Goal: Task Accomplishment & Management: Manage account settings

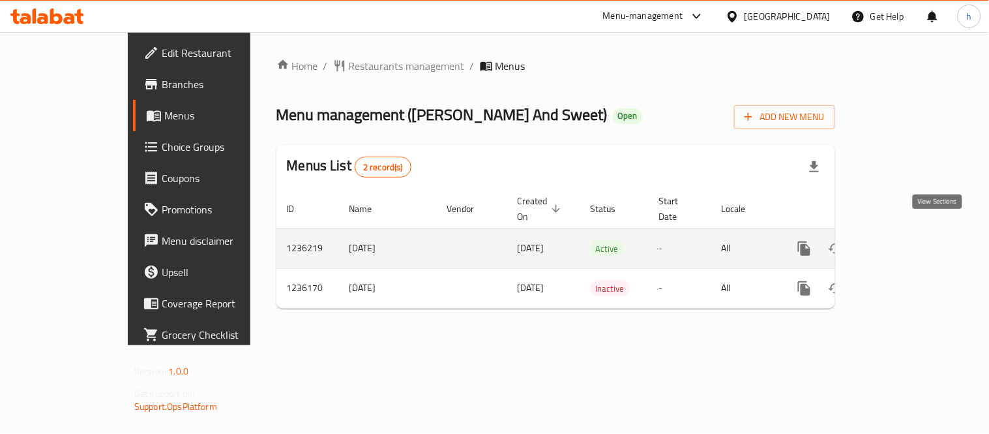
click at [906, 241] on icon "enhanced table" at bounding box center [899, 249] width 16 height 16
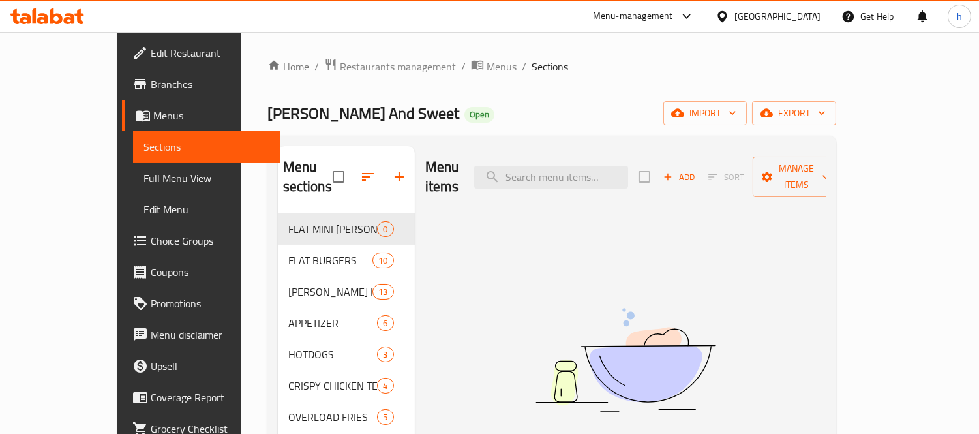
click at [151, 240] on span "Choice Groups" at bounding box center [210, 241] width 119 height 16
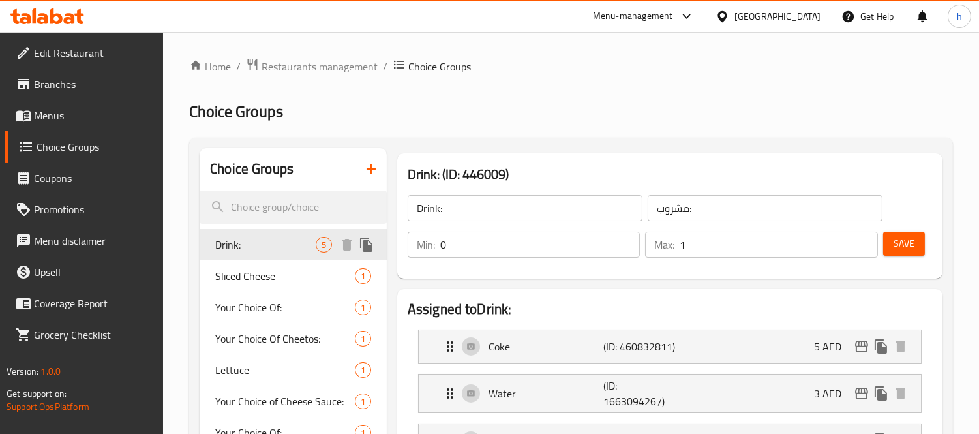
click at [250, 251] on span "Drink:" at bounding box center [265, 245] width 100 height 16
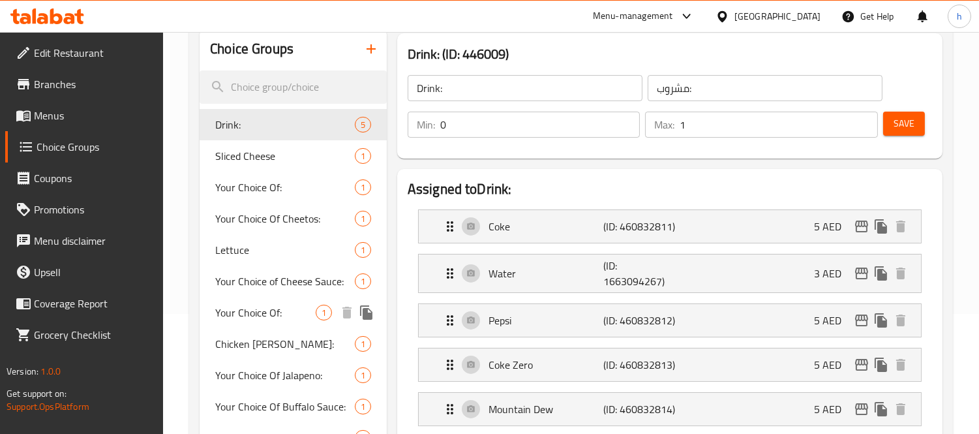
scroll to position [119, 0]
click at [249, 165] on span "Sliced Cheese" at bounding box center [265, 157] width 100 height 16
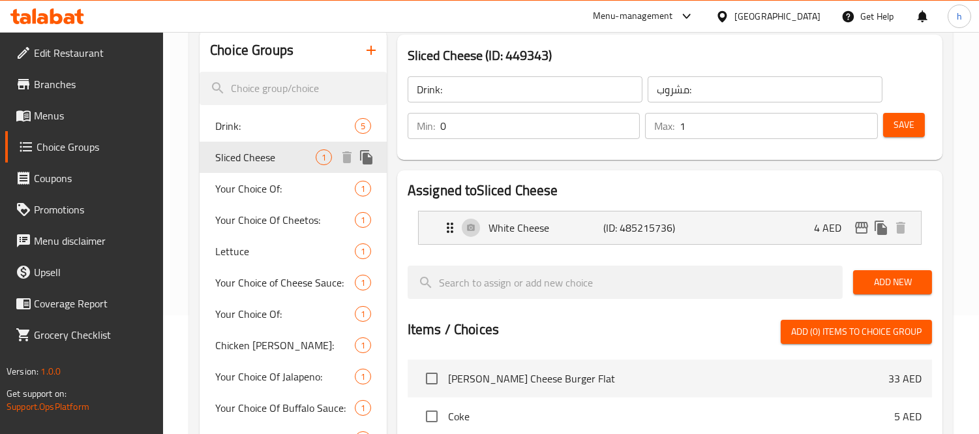
type input "Sliced Cheese"
type input "شرائح الجبن"
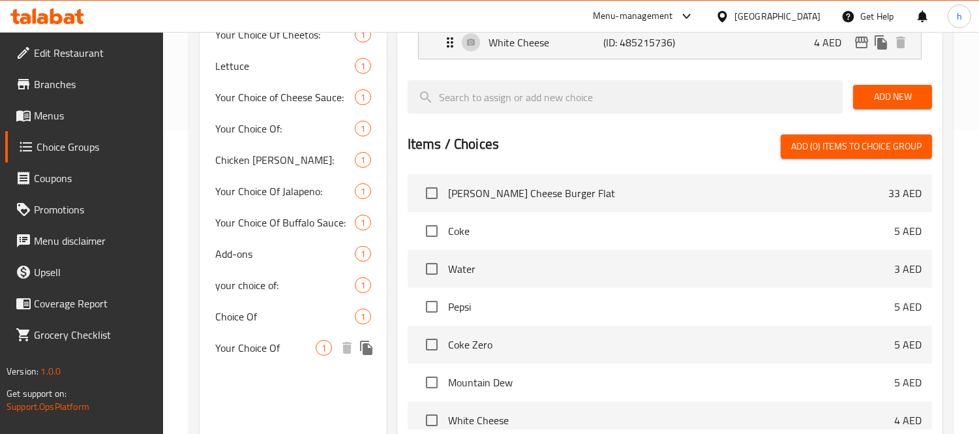
scroll to position [153, 0]
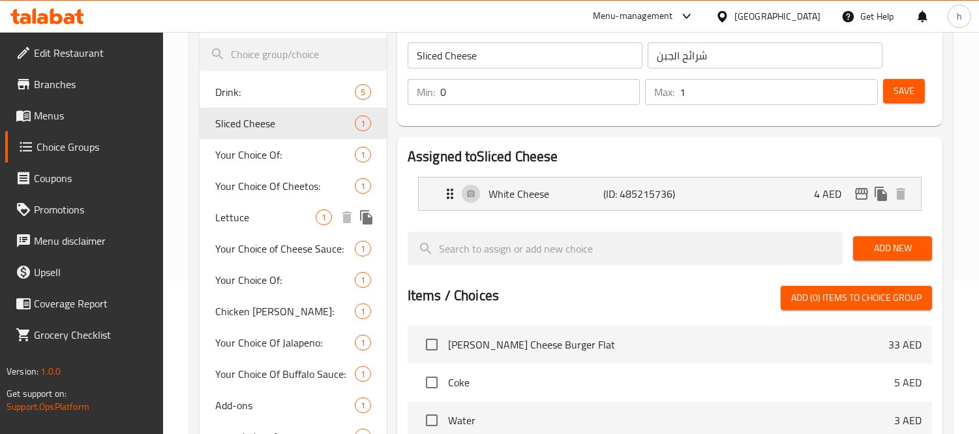
click at [246, 213] on span "Lettuce" at bounding box center [265, 217] width 100 height 16
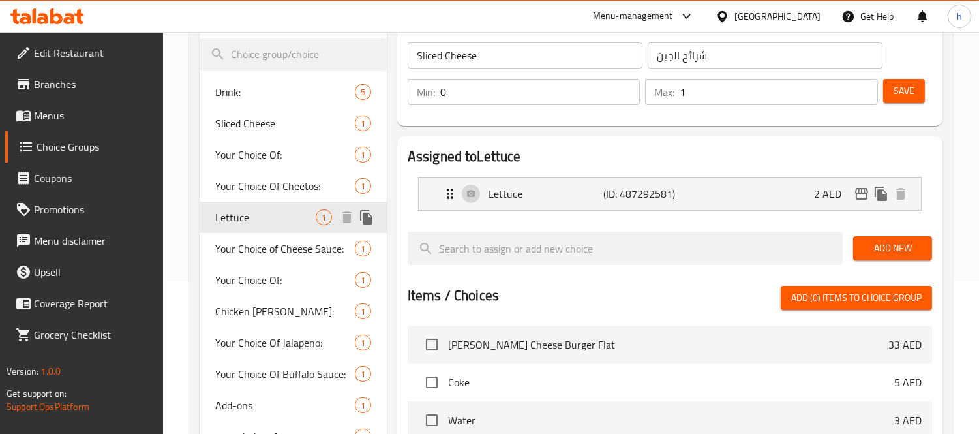
type input "Lettuce"
type input "خس"
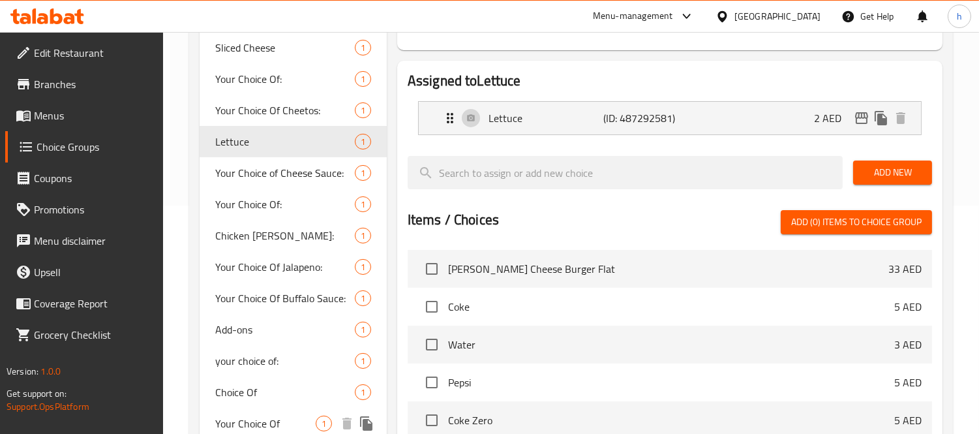
scroll to position [370, 0]
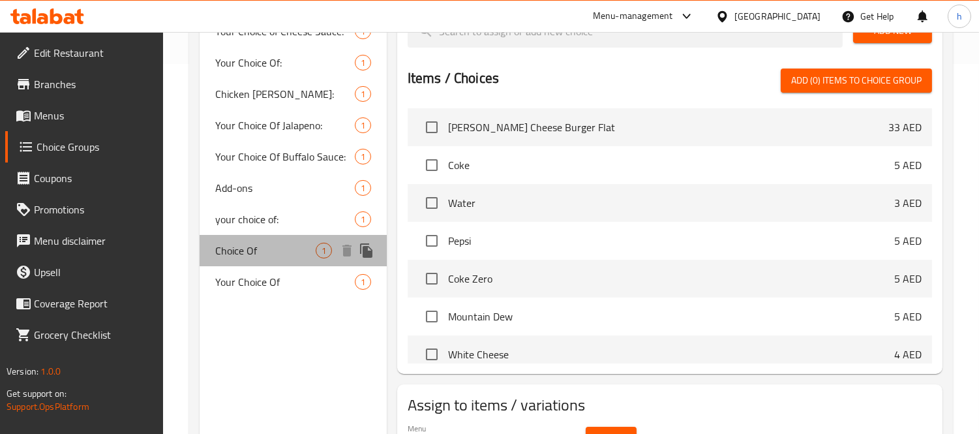
click at [239, 255] on span "Choice Of" at bounding box center [265, 251] width 100 height 16
type input "Choice Of"
type input "اختيار من"
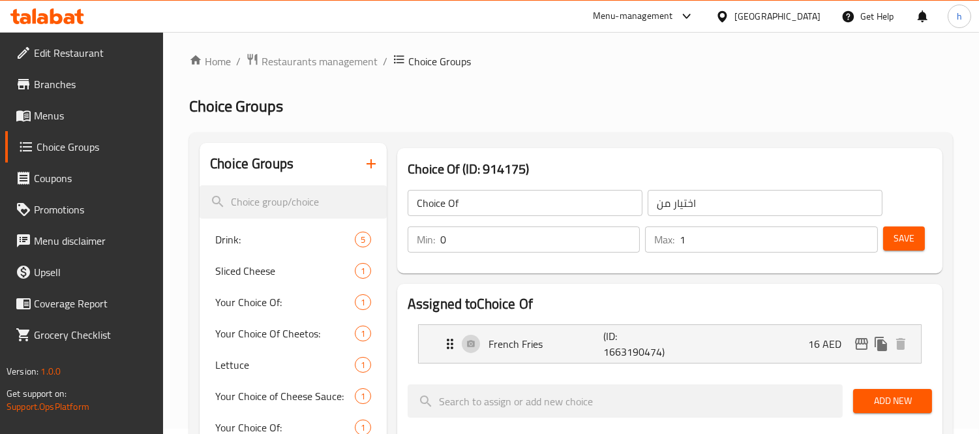
scroll to position [0, 0]
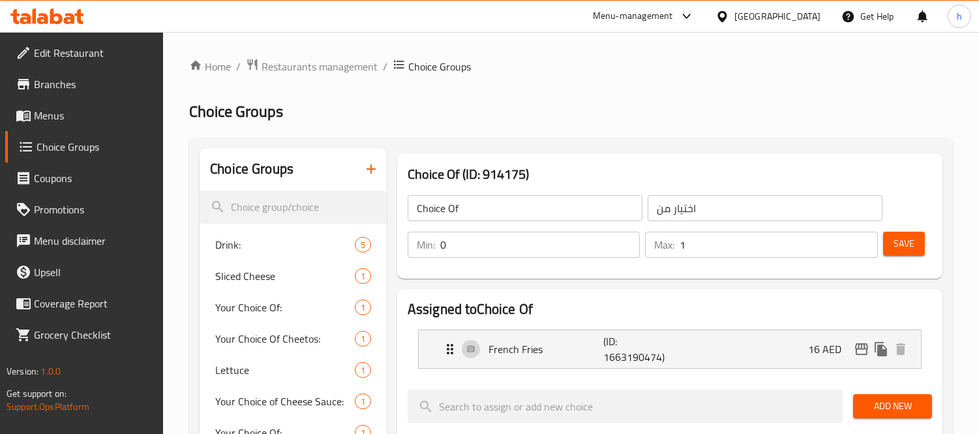
click at [55, 16] on icon at bounding box center [47, 16] width 74 height 16
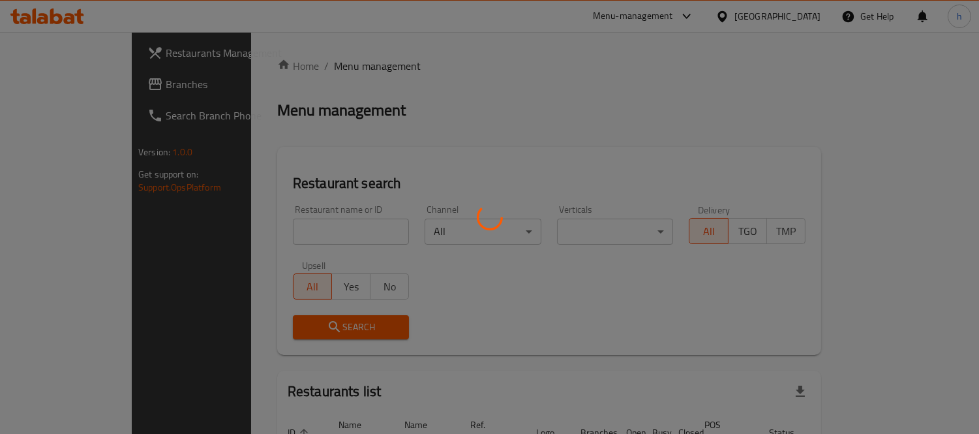
click at [44, 82] on div at bounding box center [489, 217] width 979 height 434
click at [42, 81] on div at bounding box center [489, 217] width 979 height 434
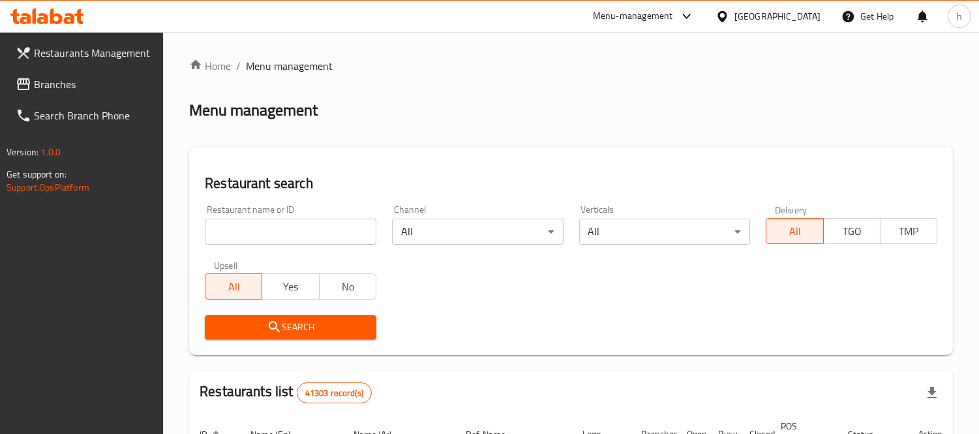
click at [65, 80] on span "Branches" at bounding box center [93, 84] width 119 height 16
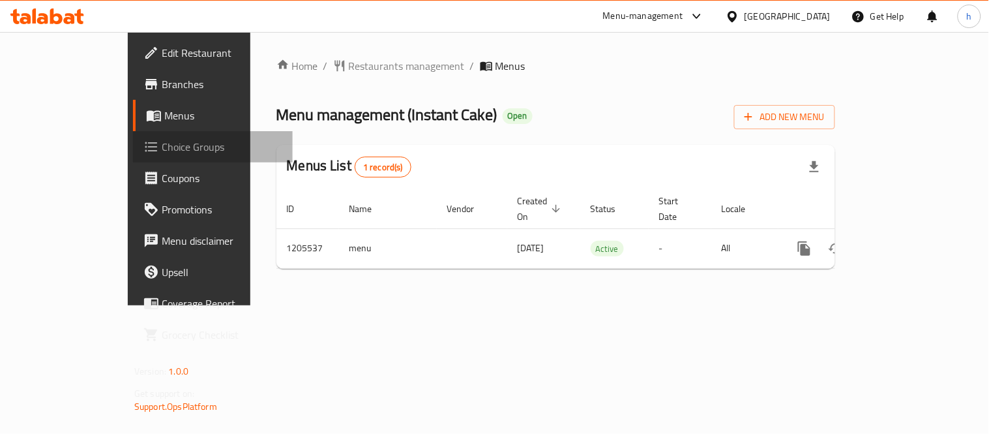
click at [162, 149] on span "Choice Groups" at bounding box center [222, 147] width 121 height 16
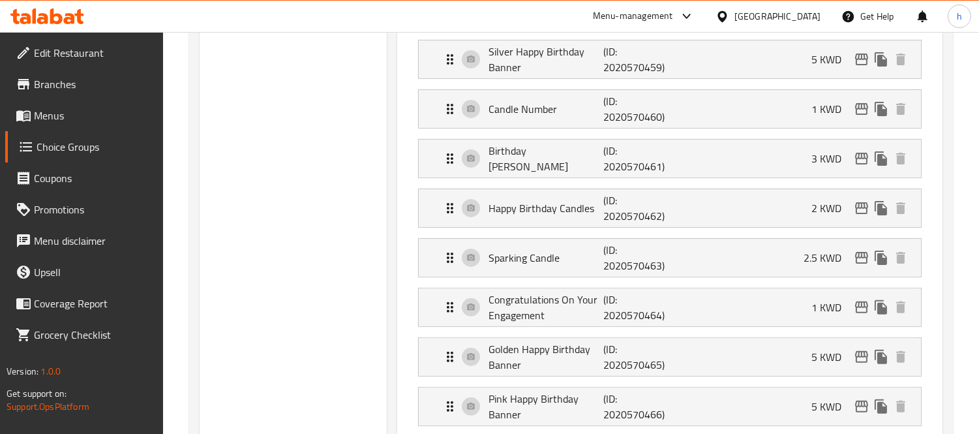
scroll to position [869, 0]
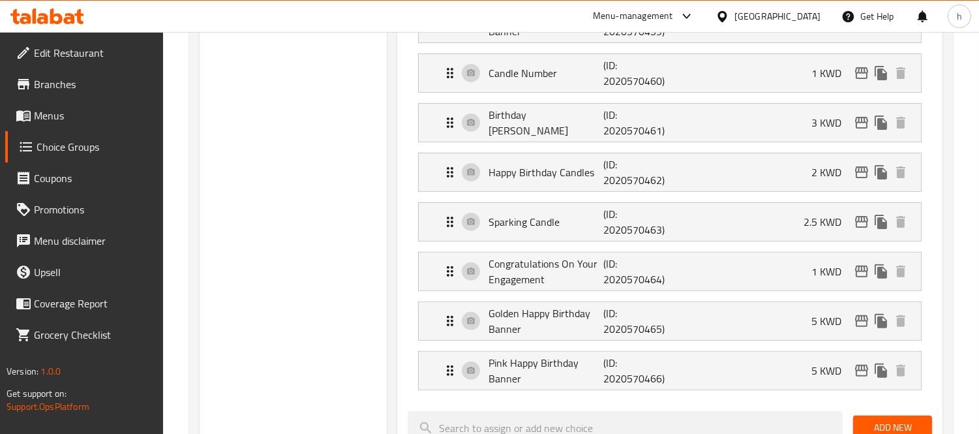
click at [311, 213] on div "Choice Groups Party Equipments 19 Helium Balloon 8" at bounding box center [292, 72] width 187 height 1589
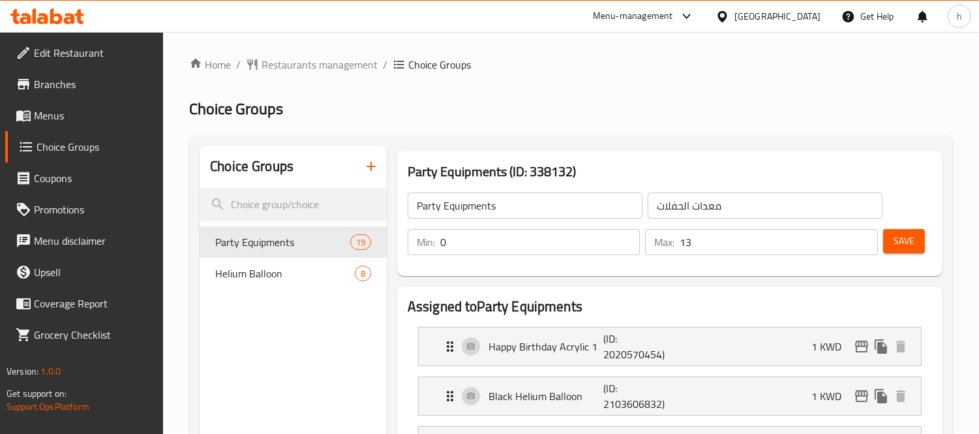
scroll to position [0, 0]
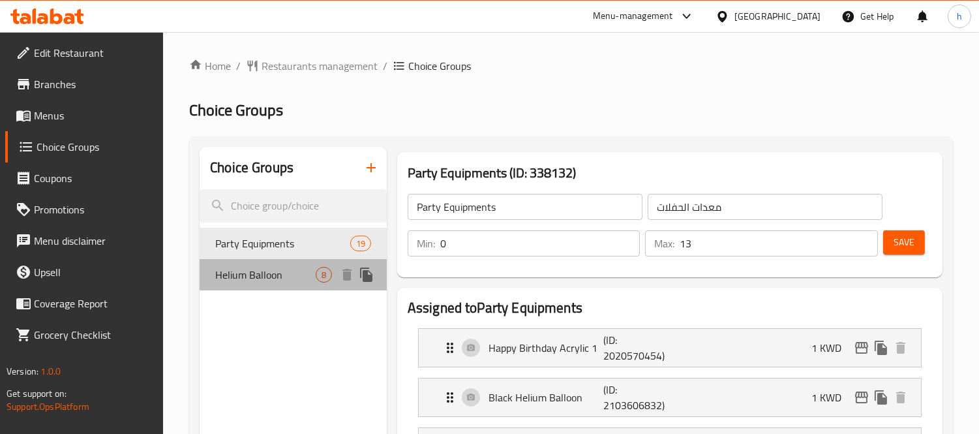
click at [252, 267] on span "Helium Balloon" at bounding box center [265, 275] width 100 height 16
type input "Helium Balloon"
type input "بالون هيليوم"
type input "8"
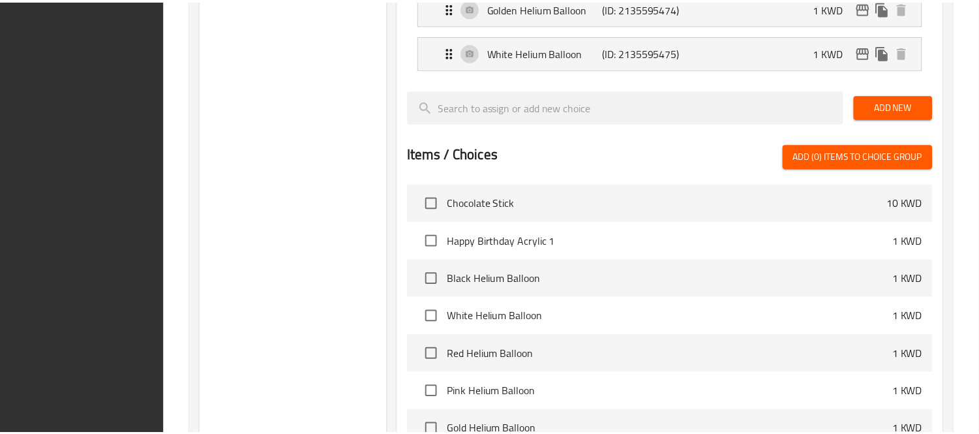
scroll to position [793, 0]
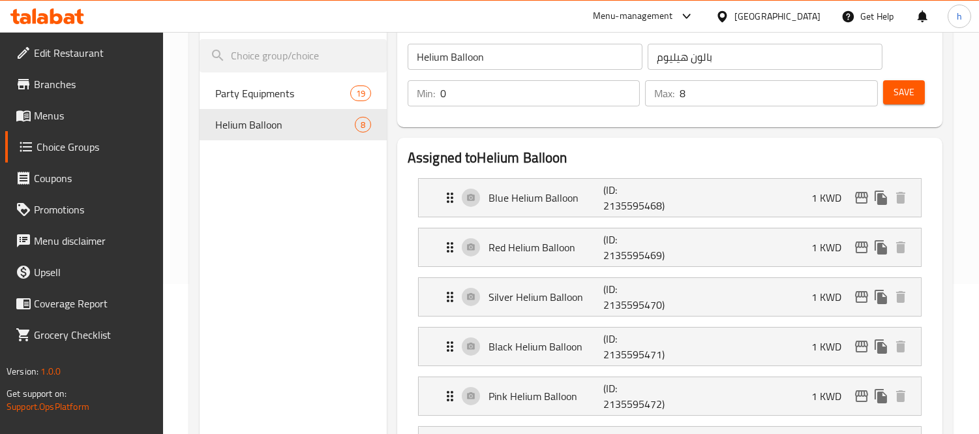
scroll to position [69, 0]
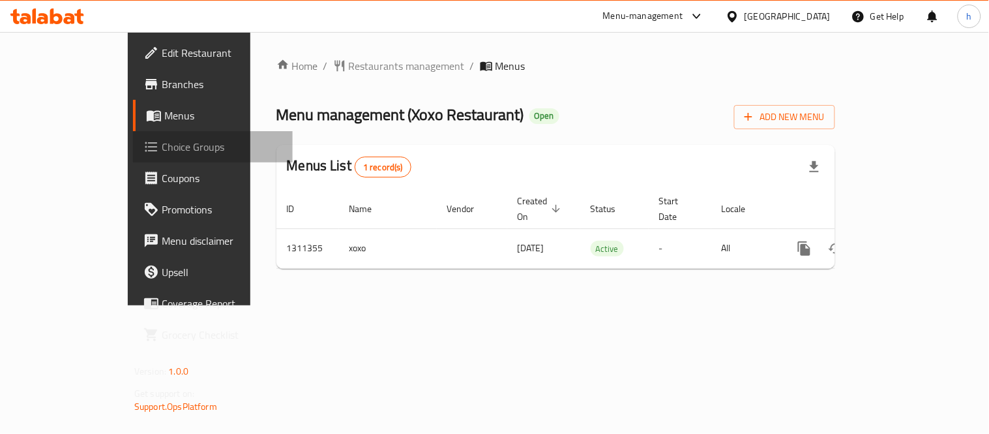
click at [162, 143] on span "Choice Groups" at bounding box center [222, 147] width 121 height 16
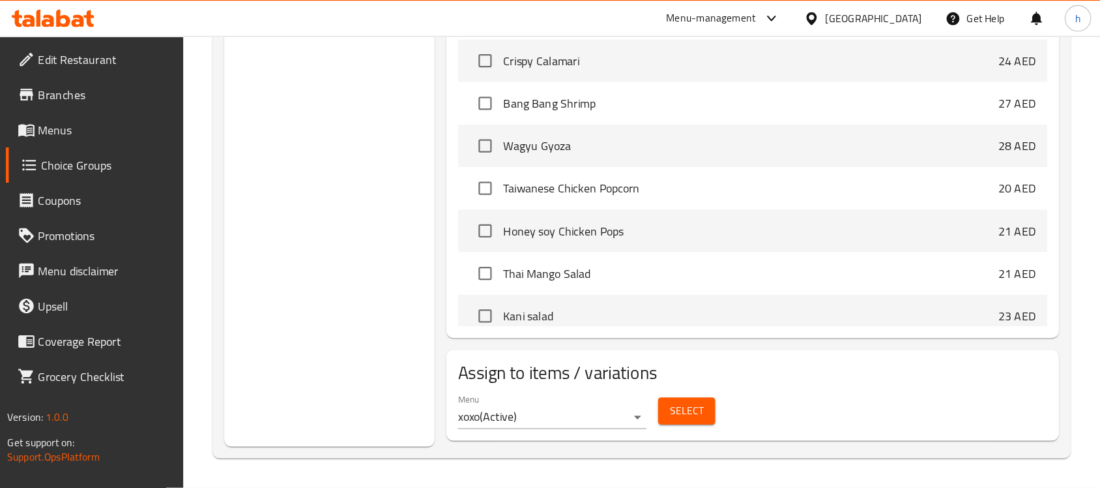
scroll to position [464, 0]
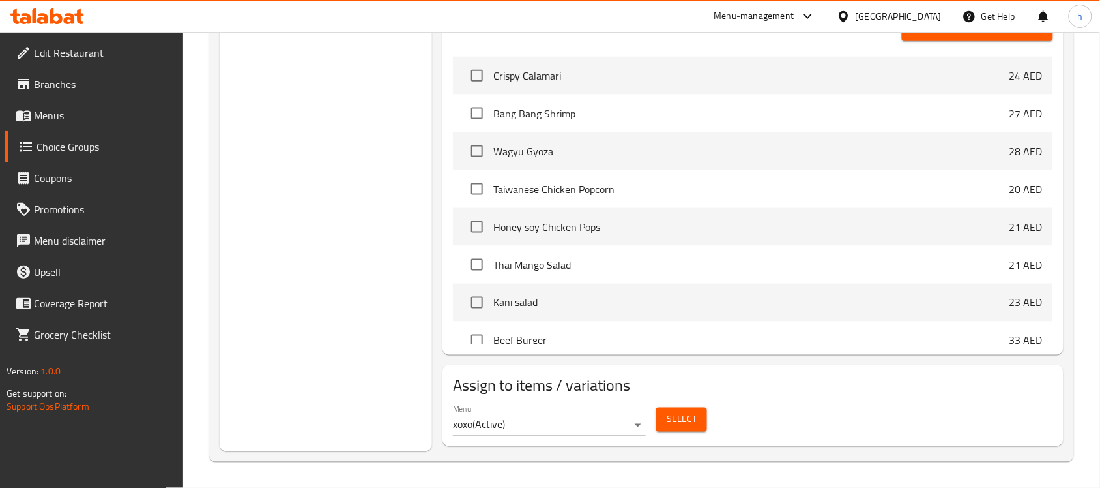
click at [49, 10] on icon at bounding box center [47, 16] width 74 height 16
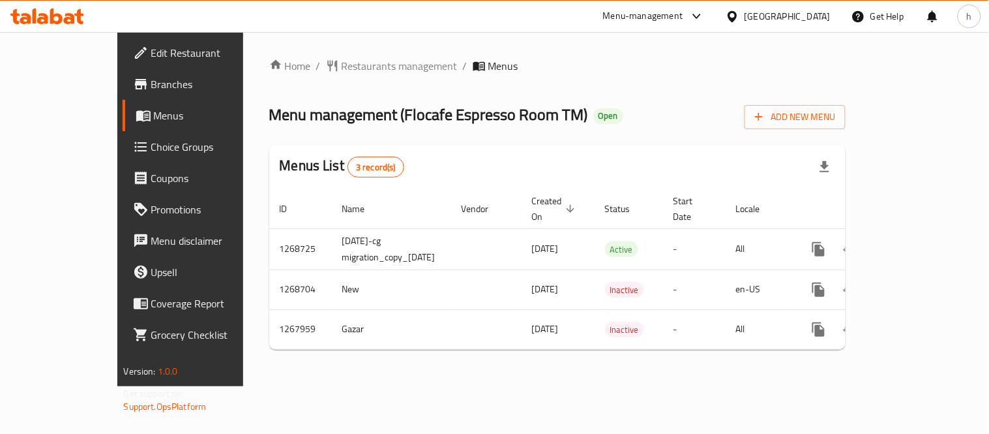
click at [123, 135] on link "Choice Groups" at bounding box center [203, 146] width 160 height 31
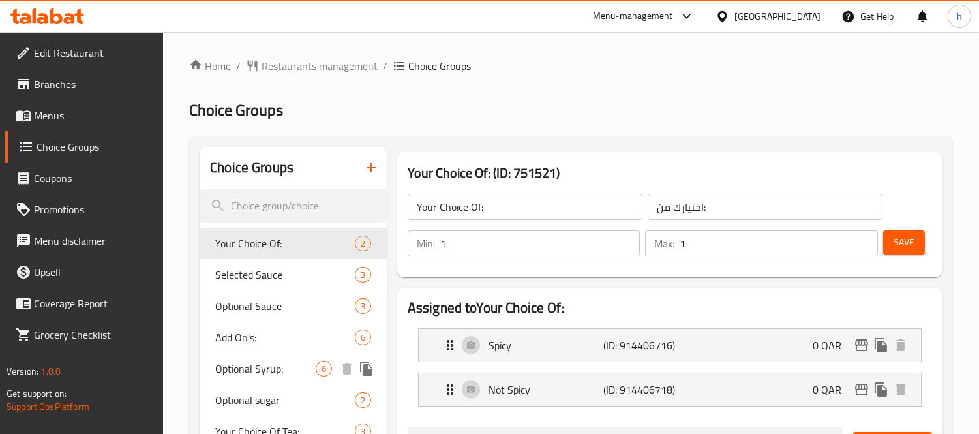
click at [237, 366] on span "Optional Syrup:" at bounding box center [265, 369] width 100 height 16
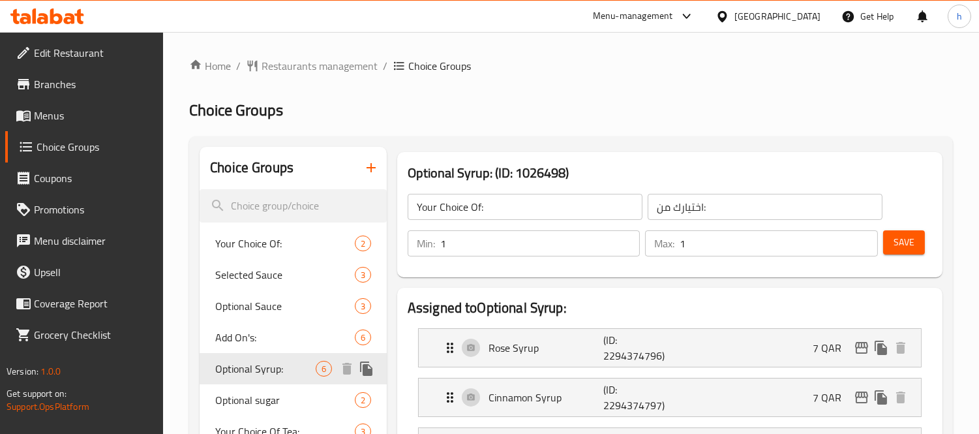
type input "Optional Syrup:"
type input "شراب اختياري:"
type input "0"
click at [237, 366] on span "Optional Syrup:" at bounding box center [265, 369] width 100 height 16
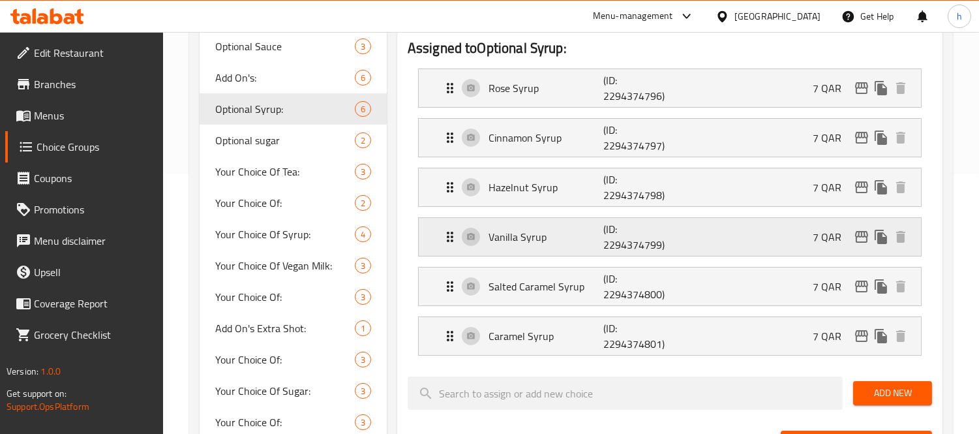
scroll to position [145, 0]
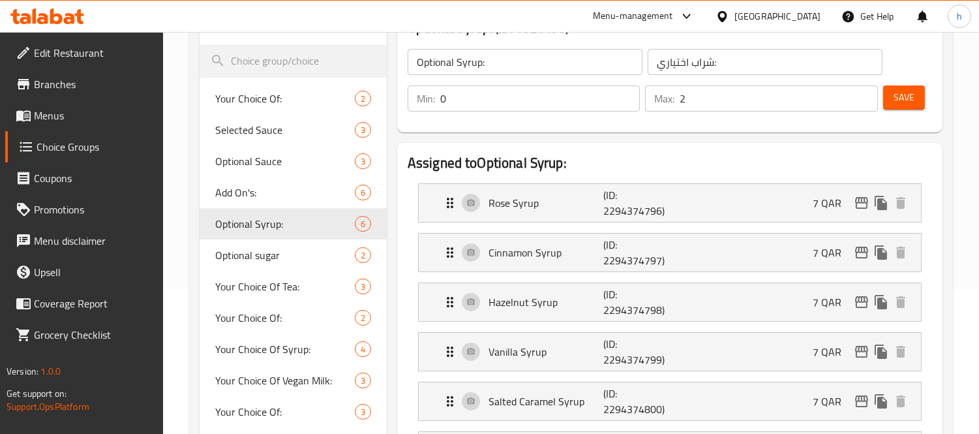
click at [720, 106] on input "2" at bounding box center [778, 98] width 198 height 26
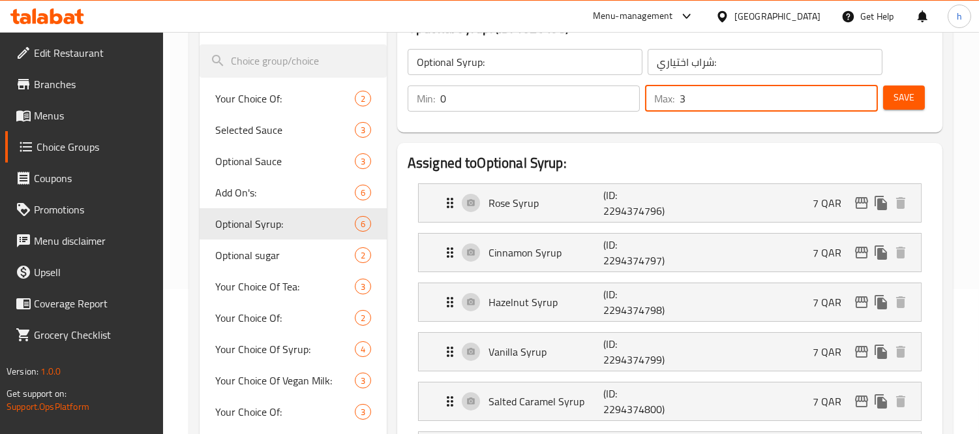
click at [863, 95] on input "3" at bounding box center [778, 98] width 198 height 26
click at [862, 104] on input "2" at bounding box center [778, 98] width 198 height 26
type input "1"
click at [862, 104] on input "1" at bounding box center [778, 98] width 198 height 26
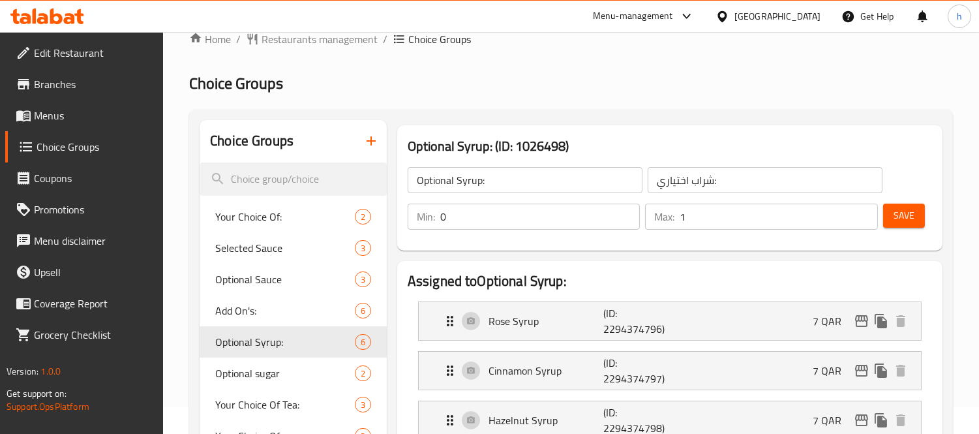
scroll to position [72, 0]
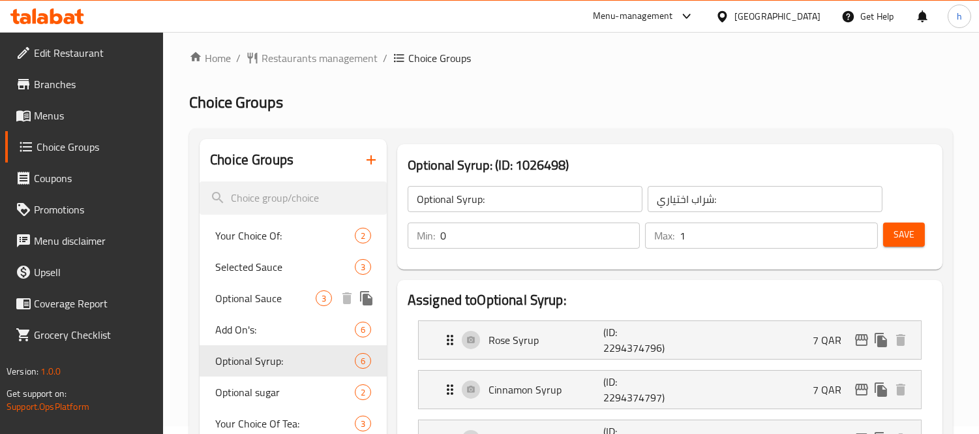
scroll to position [0, 0]
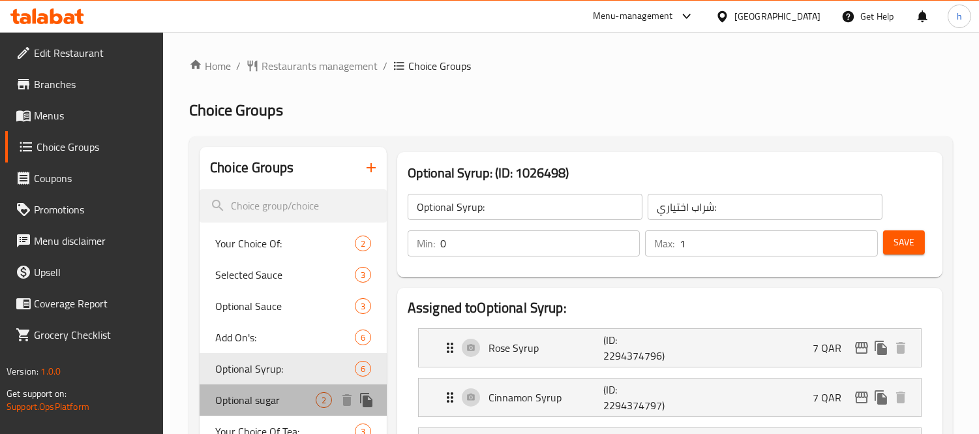
click at [251, 402] on span "Optional sugar" at bounding box center [265, 400] width 100 height 16
type input "Optional sugar"
type input "سكر اختياري"
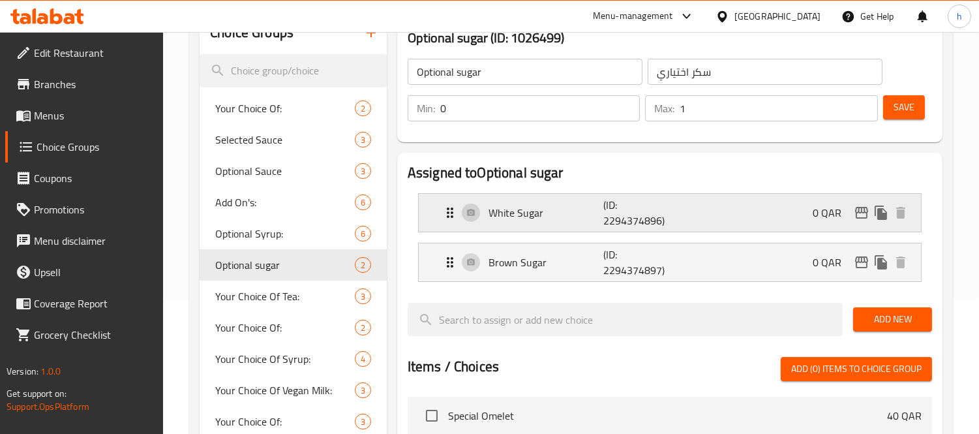
scroll to position [145, 0]
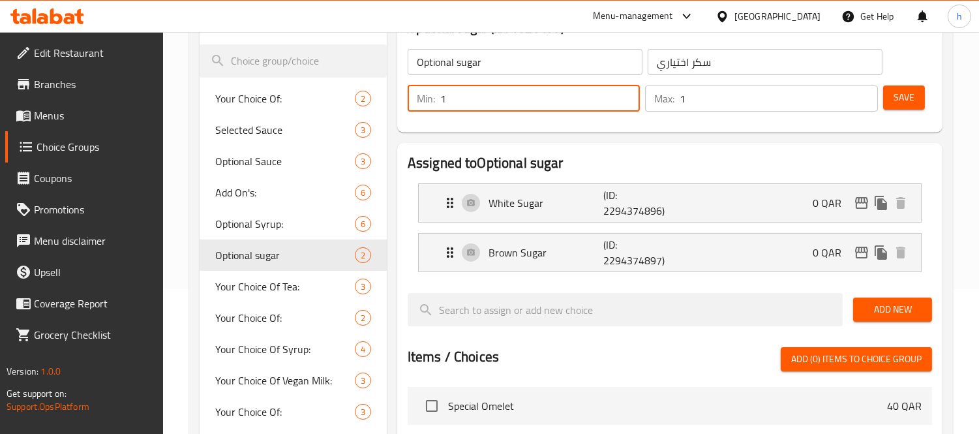
type input "1"
click at [627, 95] on input "1" at bounding box center [540, 98] width 200 height 26
click at [622, 133] on div "Optional sugar (ID: 1026499) Optional sugar ​ سكر اختياري ​ Min: 1 ​ Max: 1 ​ S…" at bounding box center [669, 70] width 555 height 136
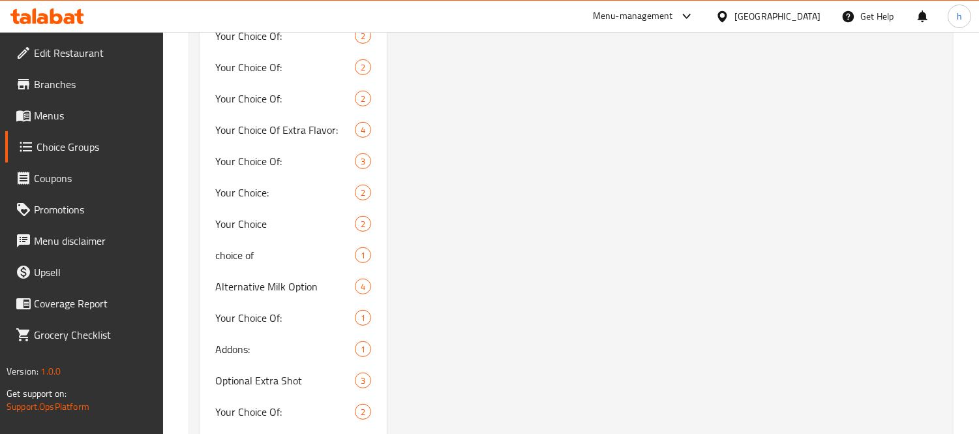
scroll to position [1449, 0]
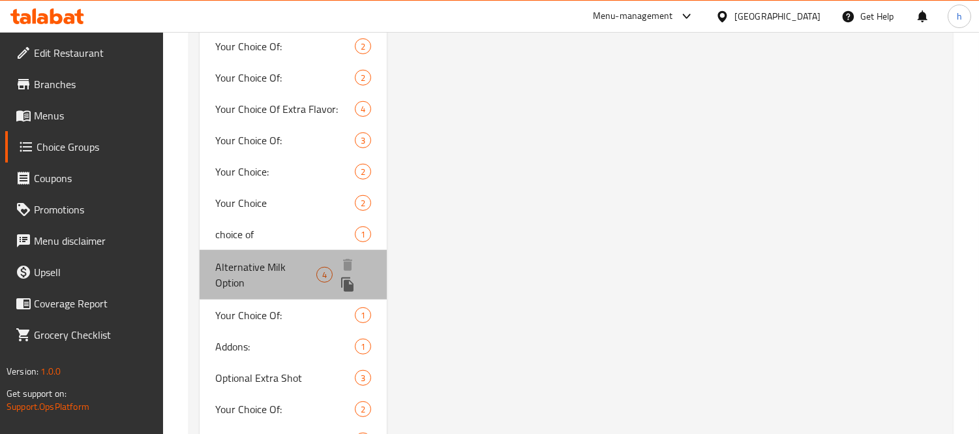
click at [238, 267] on span "Alternative Milk Option" at bounding box center [265, 274] width 101 height 31
type input "Alternative Milk Option"
type input "خيار حليب بديل"
type input "0"
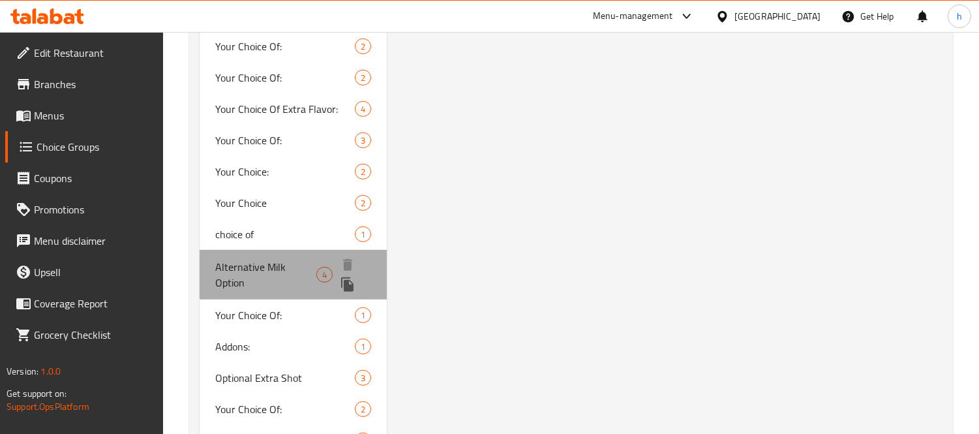
click at [238, 267] on span "Alternative Milk Option" at bounding box center [265, 274] width 101 height 31
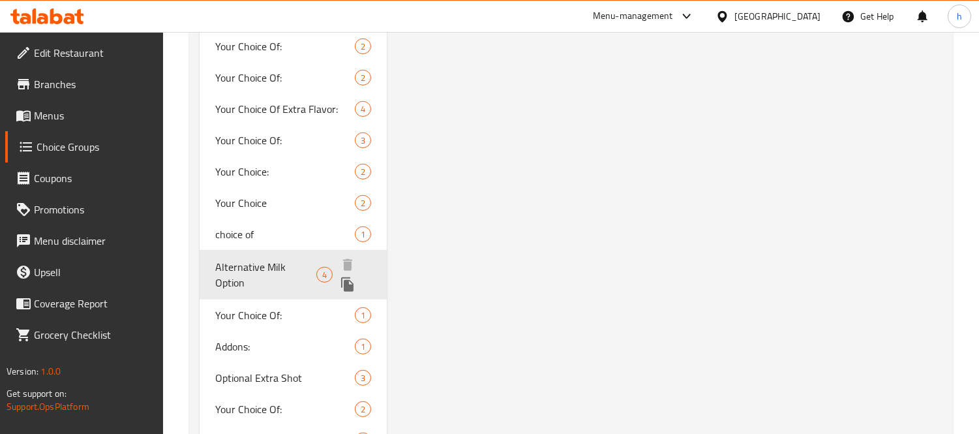
click at [238, 267] on span "Alternative Milk Option" at bounding box center [265, 274] width 101 height 31
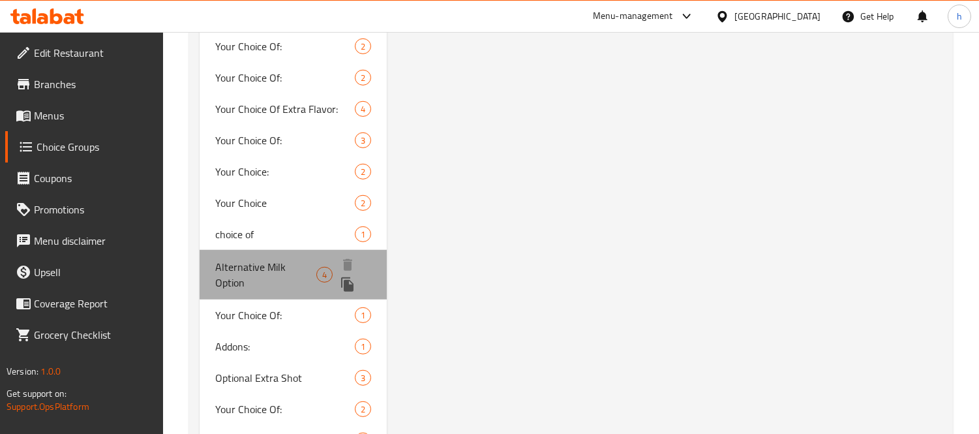
click at [238, 267] on span "Alternative Milk Option" at bounding box center [265, 274] width 101 height 31
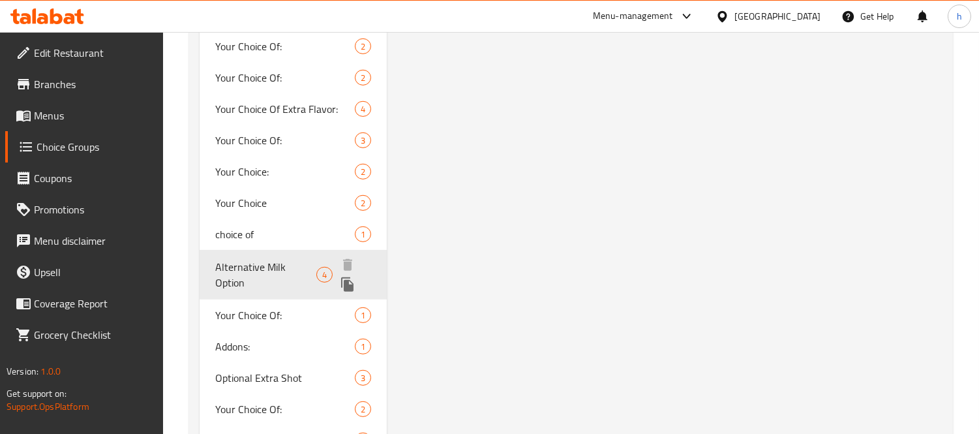
click at [238, 267] on span "Alternative Milk Option" at bounding box center [265, 274] width 101 height 31
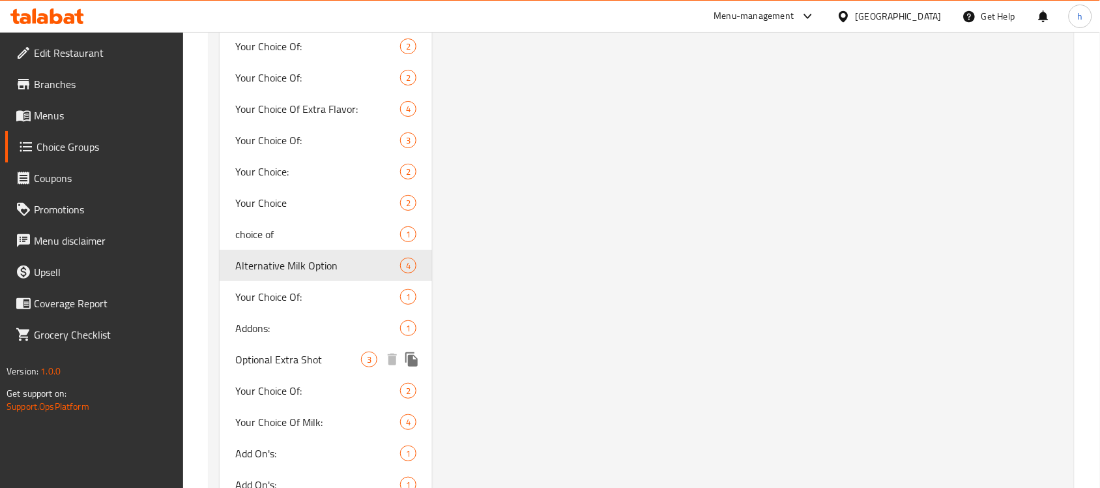
click at [263, 357] on span "Optional Extra Shot" at bounding box center [298, 359] width 126 height 16
type input "Optional Extra Shot"
type input "لقطة إضافية اختيارية"
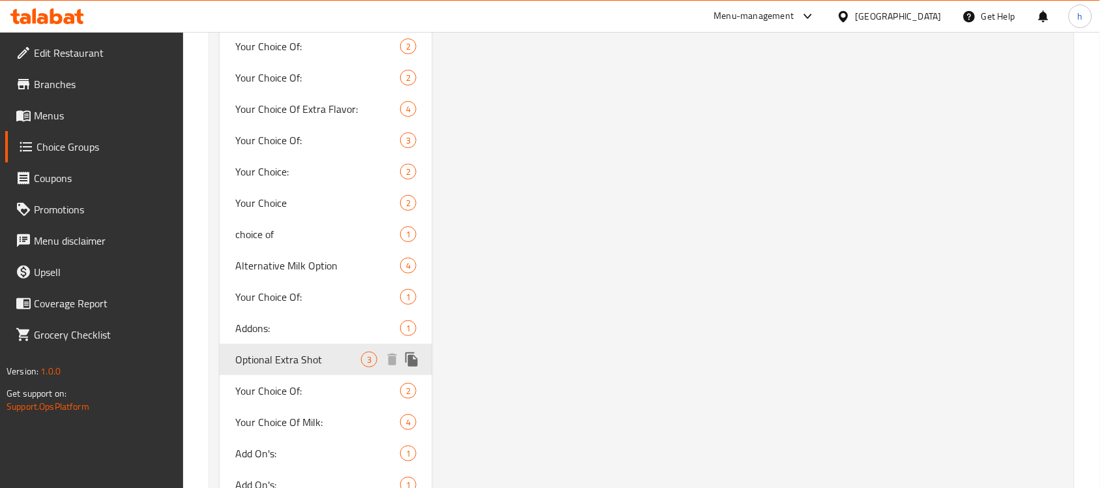
click at [264, 354] on span "Optional Extra Shot" at bounding box center [298, 359] width 126 height 16
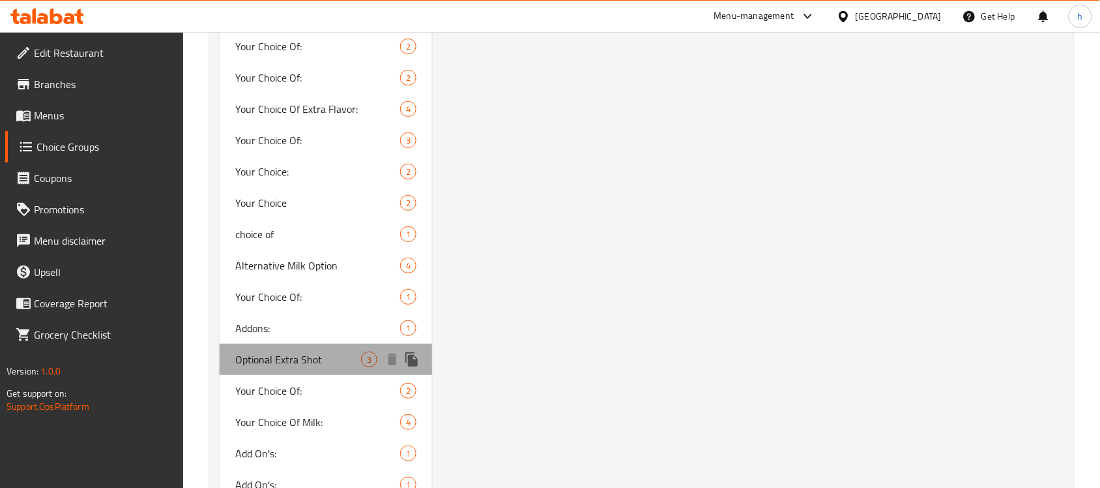
click at [264, 354] on span "Optional Extra Shot" at bounding box center [298, 359] width 126 height 16
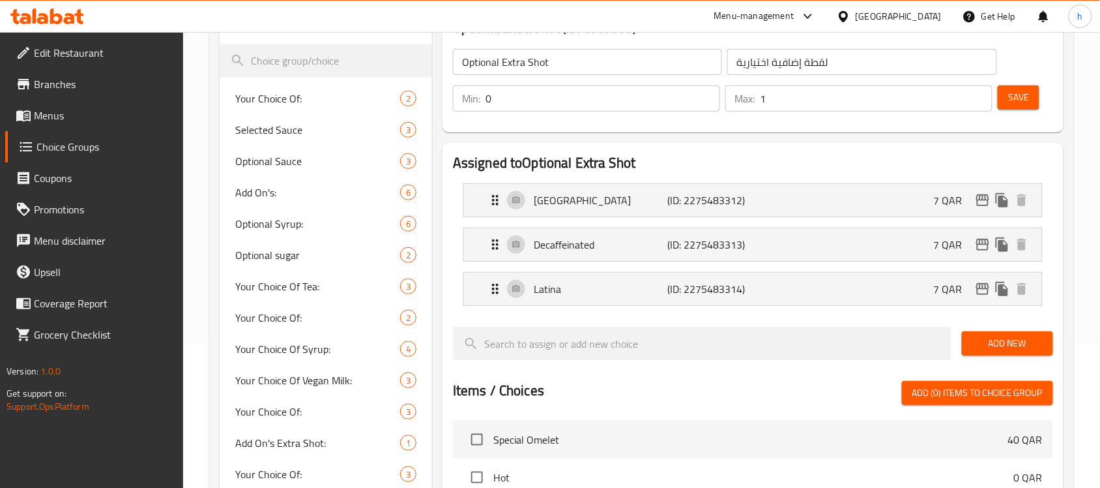
scroll to position [63, 0]
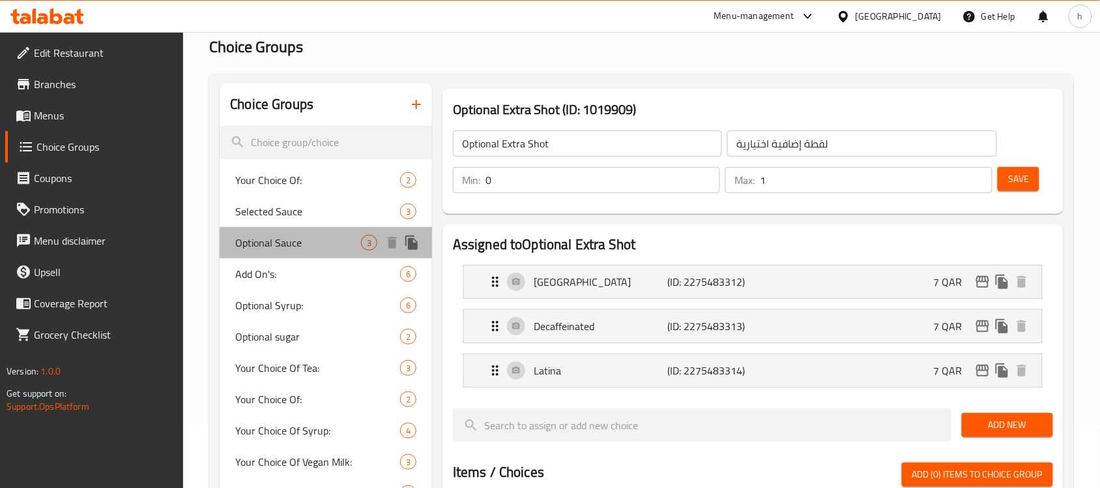
click at [265, 237] on span "Optional Sauce" at bounding box center [298, 243] width 126 height 16
type input "Optional Sauce"
type input "صلصة اختيارية"
type input "3"
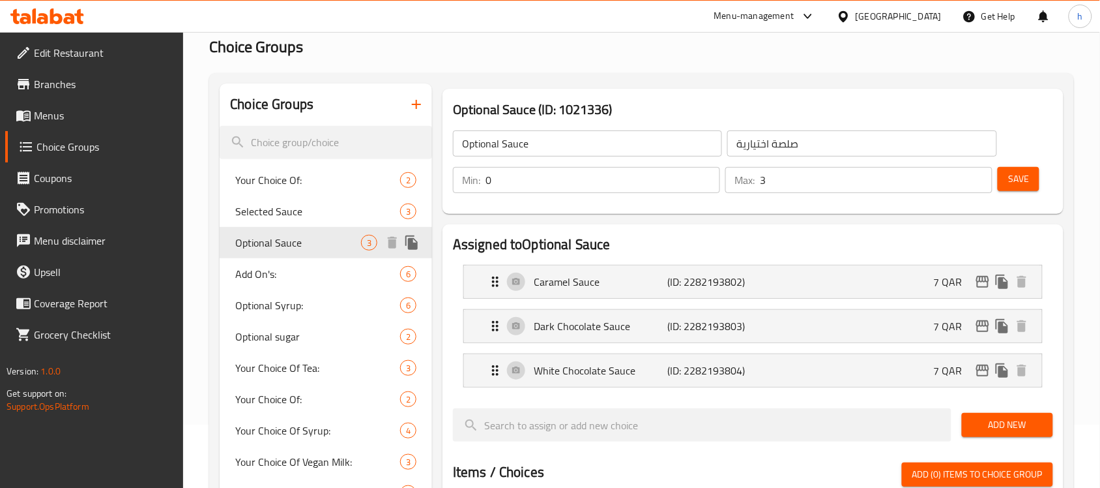
click at [265, 237] on span "Optional Sauce" at bounding box center [298, 243] width 126 height 16
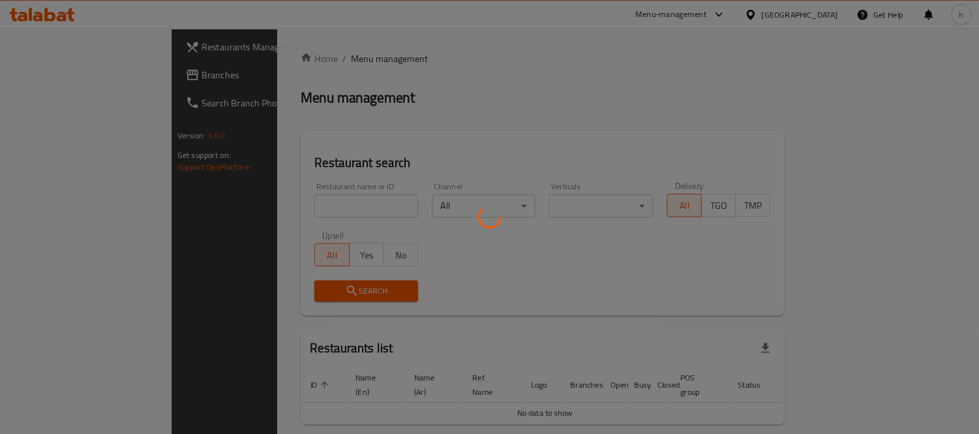
scroll to position [33, 0]
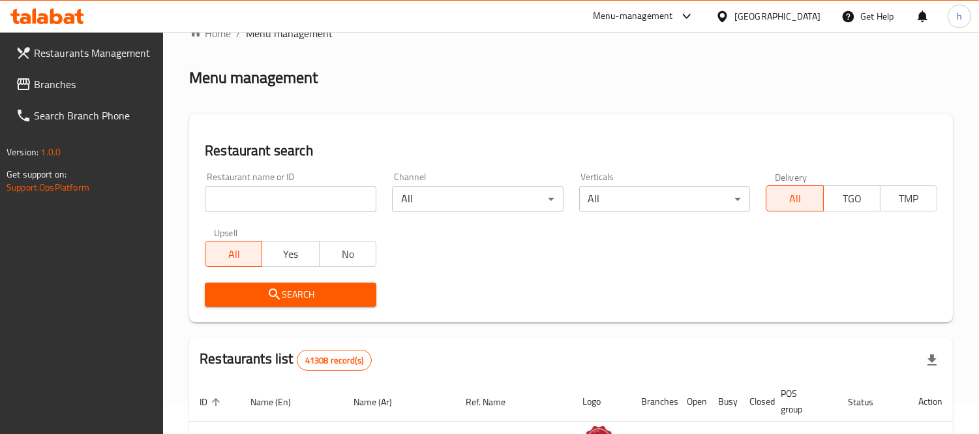
click at [62, 89] on span "Branches" at bounding box center [93, 84] width 119 height 16
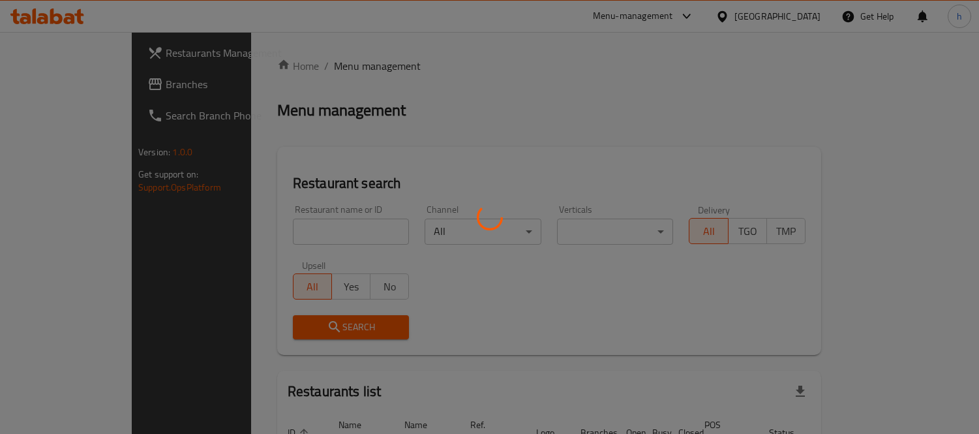
scroll to position [69, 0]
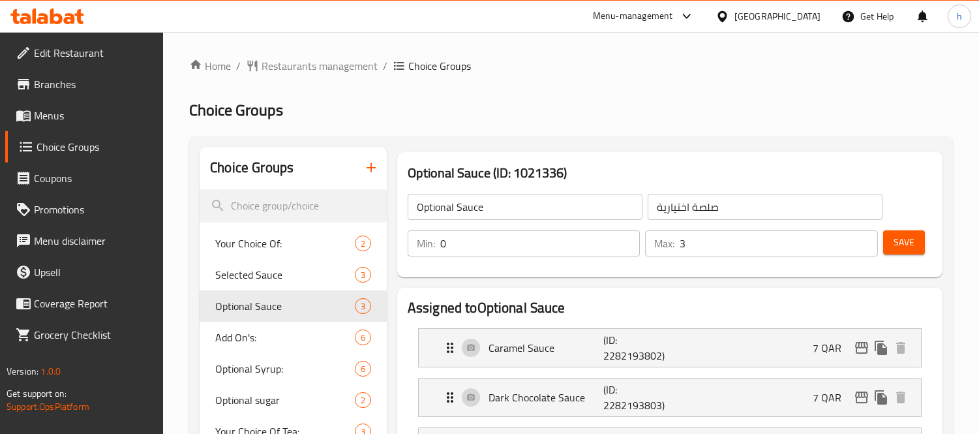
scroll to position [63, 0]
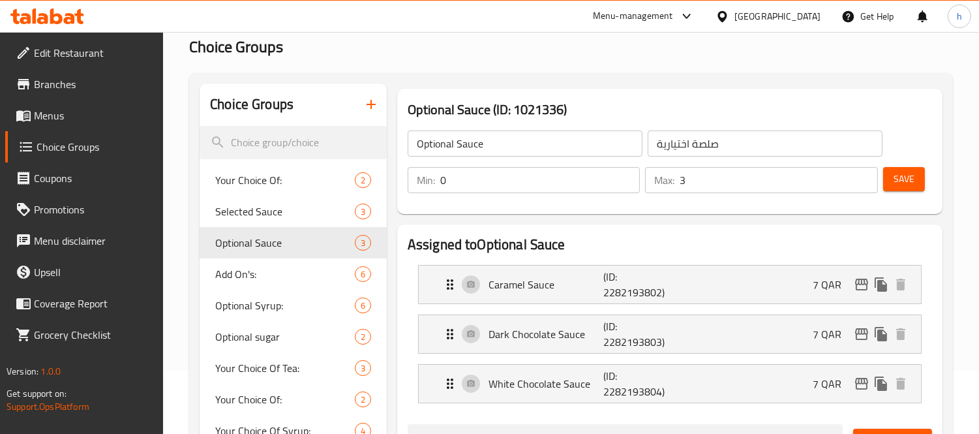
click at [56, 16] on icon at bounding box center [56, 16] width 12 height 16
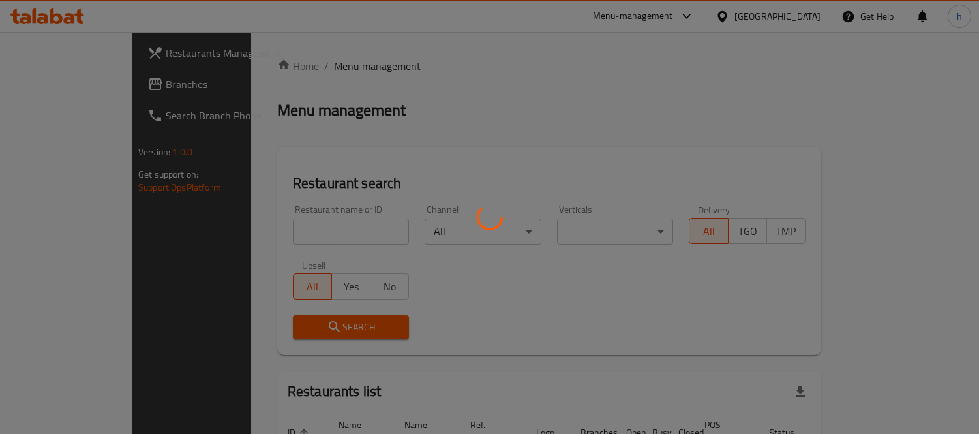
scroll to position [63, 0]
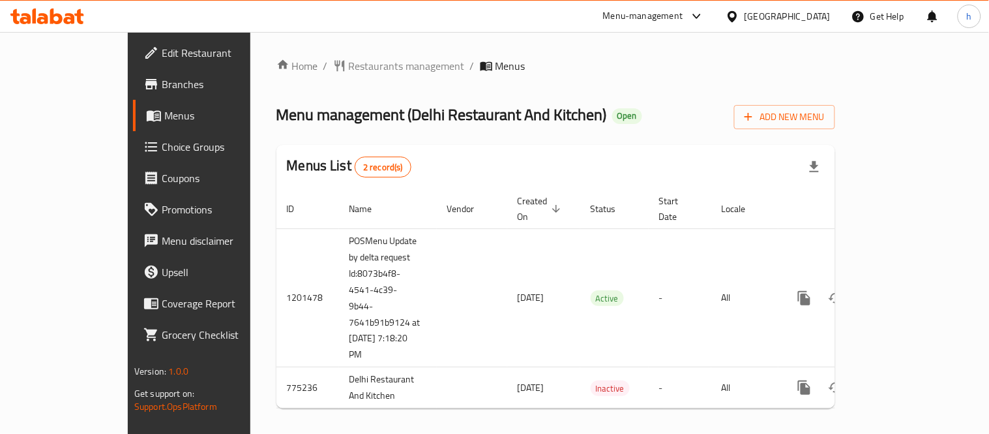
click at [349, 66] on span "Restaurants management" at bounding box center [407, 66] width 116 height 16
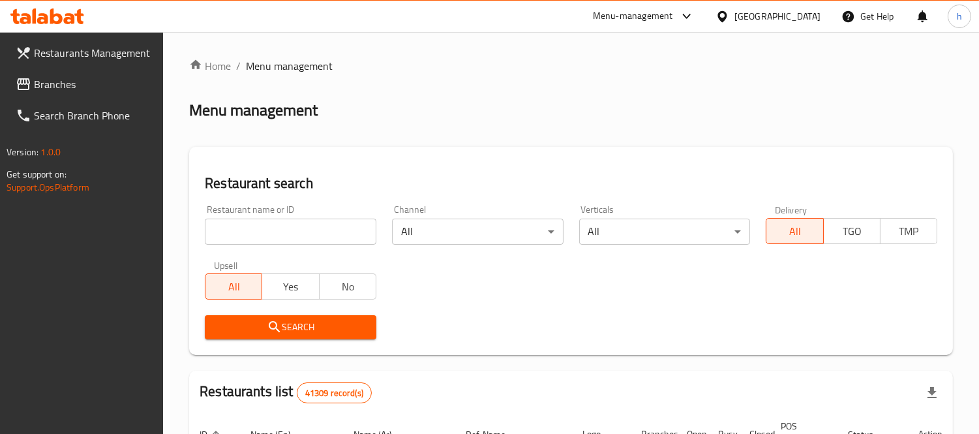
click at [321, 229] on input "search" at bounding box center [290, 231] width 171 height 26
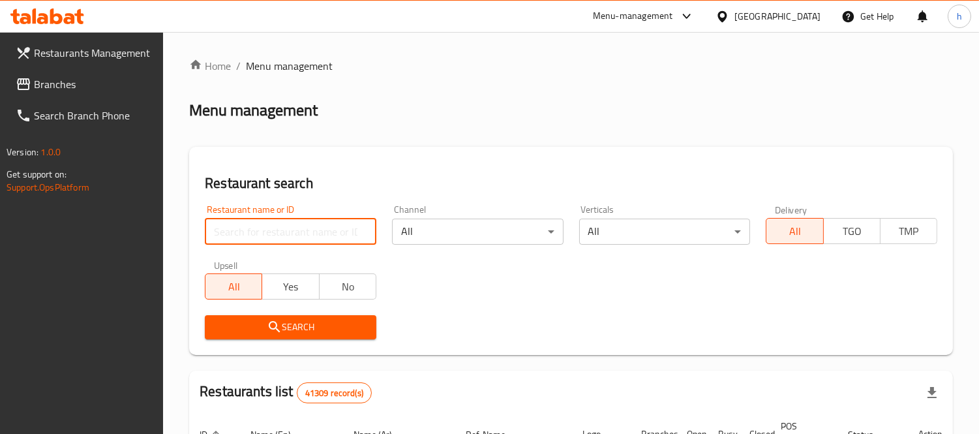
paste input "652122"
type input "652122"
click button "Search" at bounding box center [290, 327] width 171 height 24
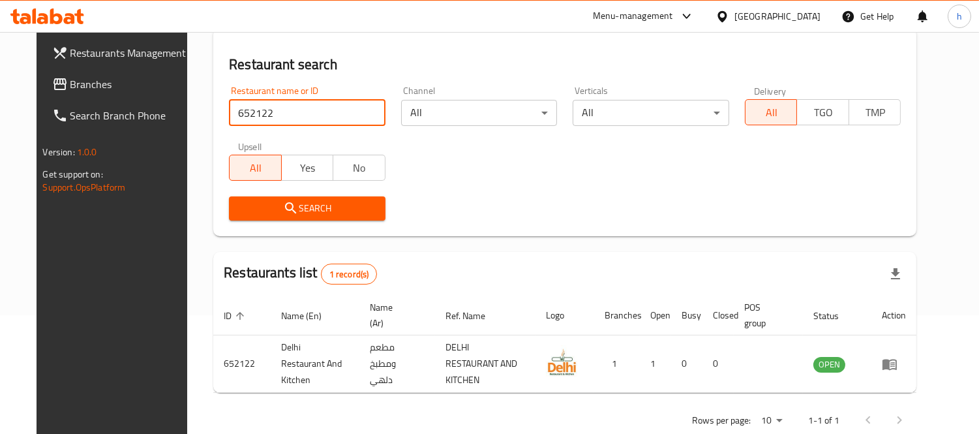
scroll to position [137, 0]
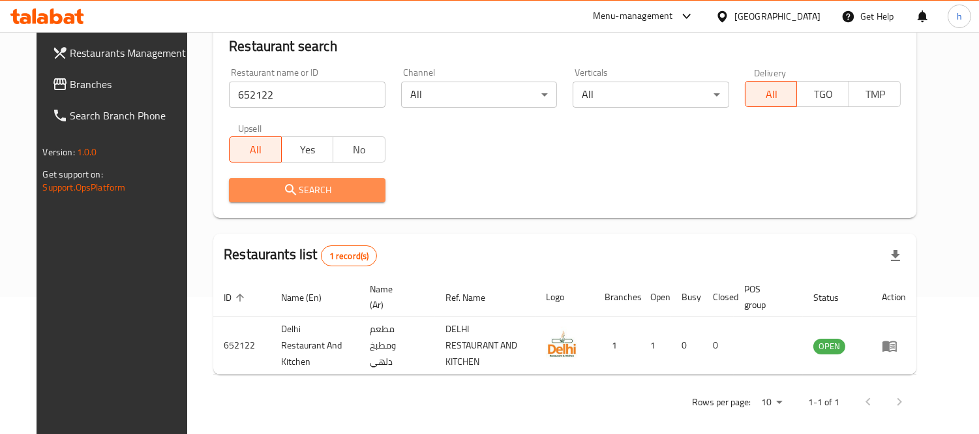
click at [287, 192] on span "Search" at bounding box center [307, 190] width 136 height 16
click at [290, 192] on span "Search" at bounding box center [307, 190] width 136 height 16
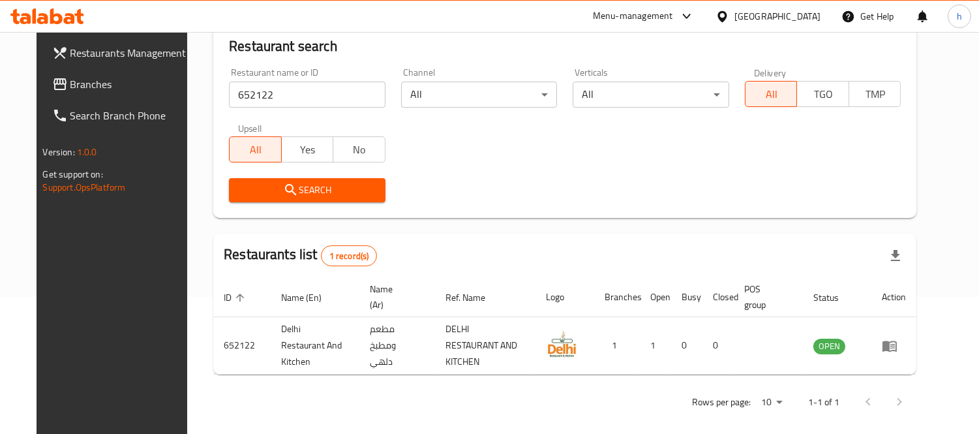
click at [513, 198] on div "Search" at bounding box center [564, 190] width 687 height 40
click at [74, 76] on span "Branches" at bounding box center [129, 84] width 119 height 16
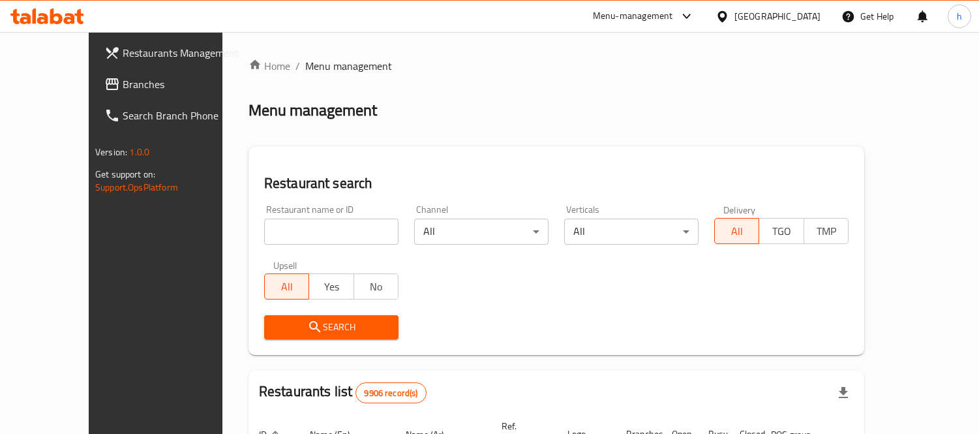
scroll to position [69, 0]
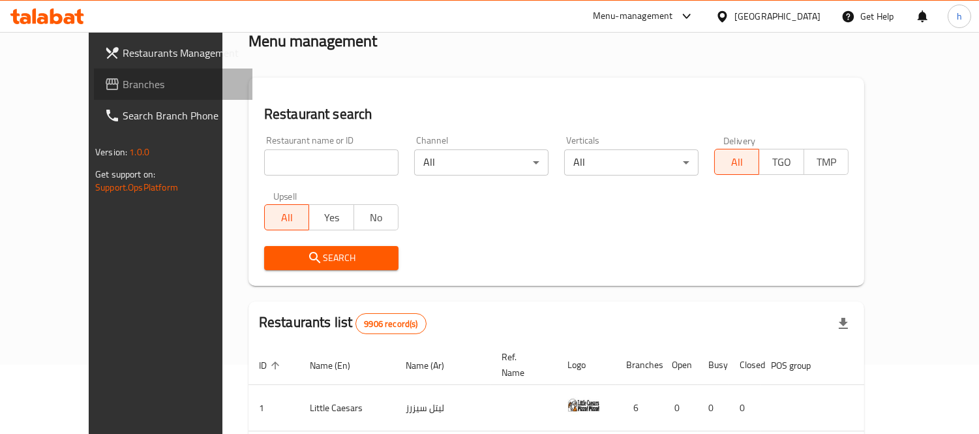
click at [123, 83] on span "Branches" at bounding box center [182, 84] width 119 height 16
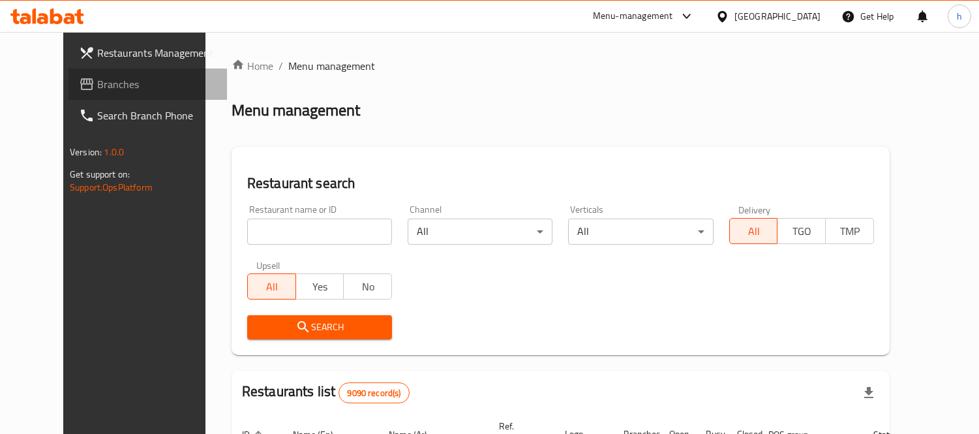
scroll to position [63, 0]
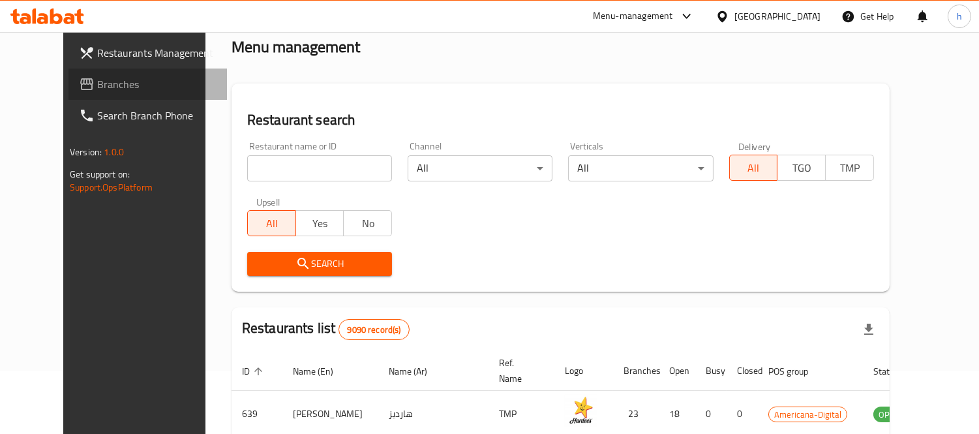
click at [97, 90] on span "Branches" at bounding box center [156, 84] width 119 height 16
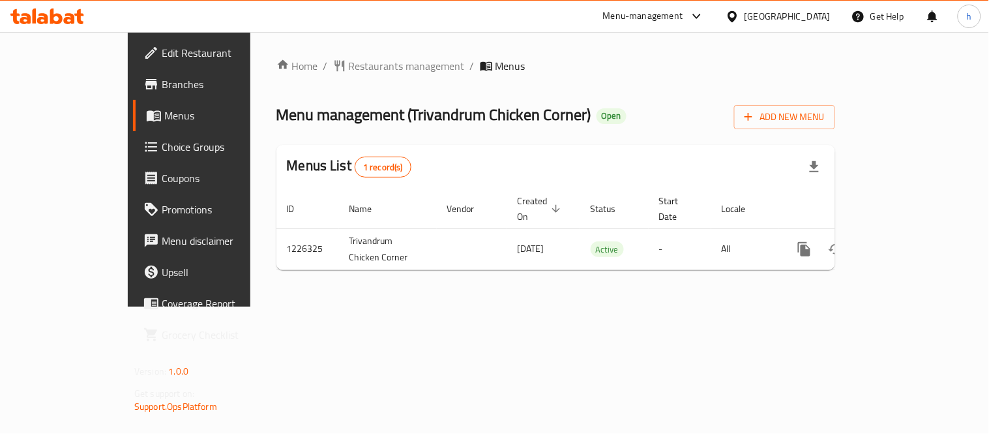
click at [66, 10] on icon at bounding box center [47, 16] width 74 height 16
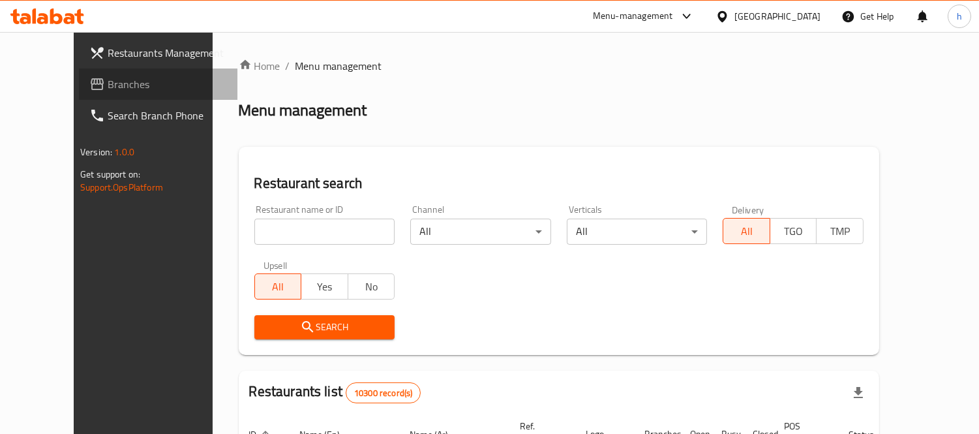
click at [108, 85] on span "Branches" at bounding box center [167, 84] width 119 height 16
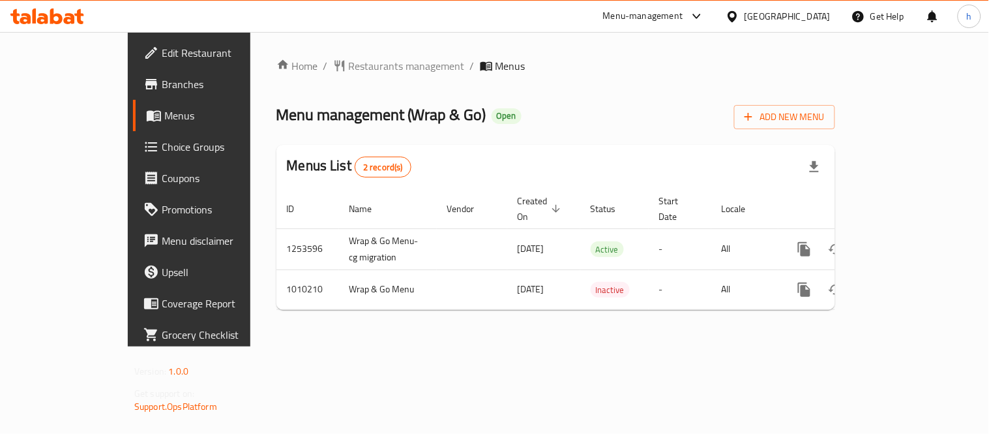
click at [162, 147] on span "Choice Groups" at bounding box center [222, 147] width 121 height 16
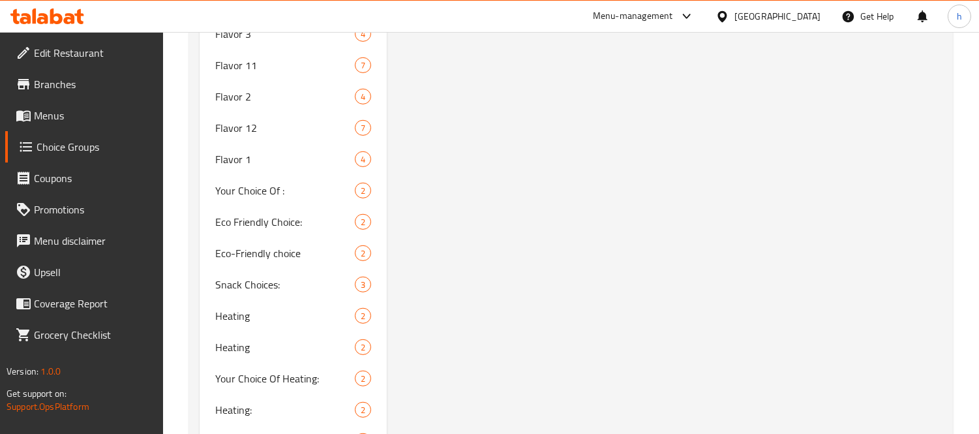
scroll to position [1593, 0]
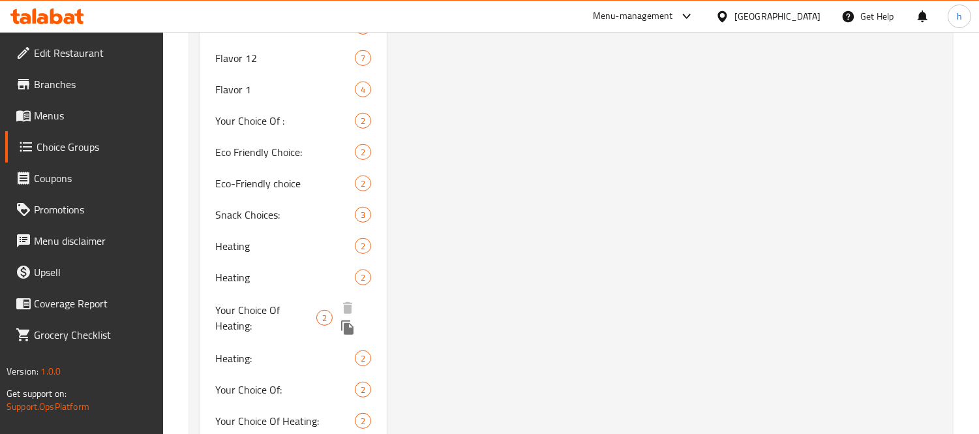
click at [246, 313] on span "Your Choice Of Heating:" at bounding box center [265, 317] width 101 height 31
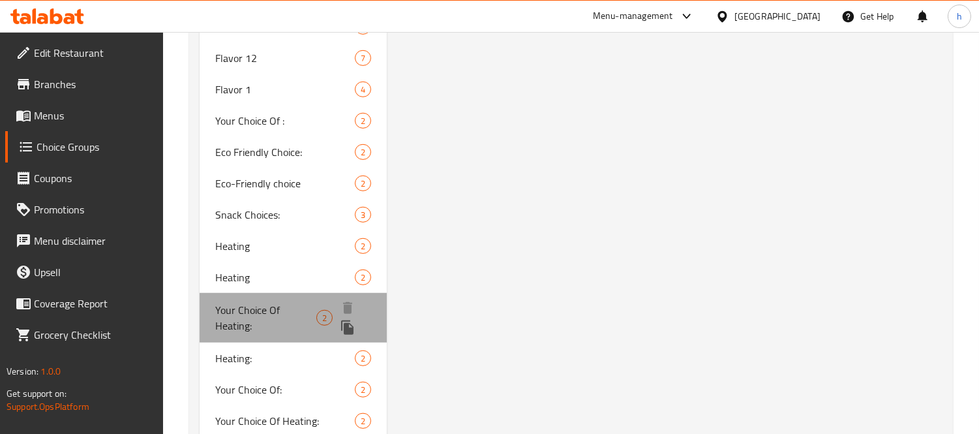
type input "Your Choice Of Heating:"
type input "إختيارك من الحرارة:"
click at [245, 313] on span "Your Choice Of Heating:" at bounding box center [265, 317] width 101 height 31
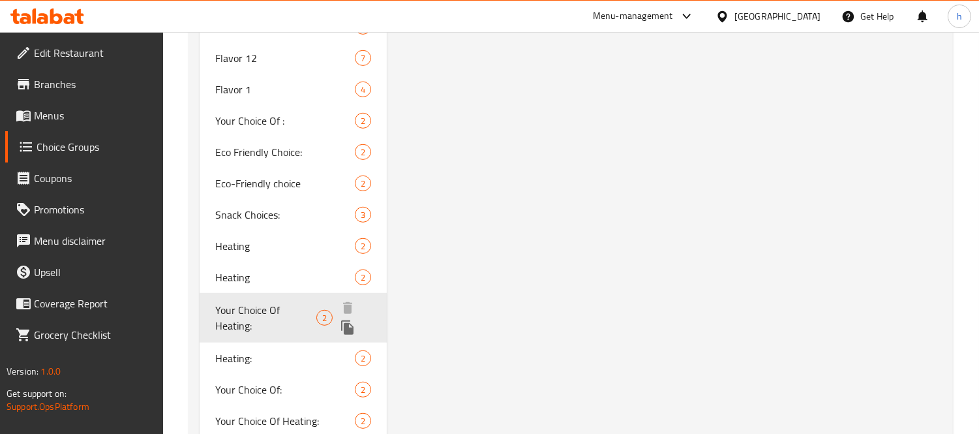
click at [245, 313] on span "Your Choice Of Heating:" at bounding box center [265, 317] width 101 height 31
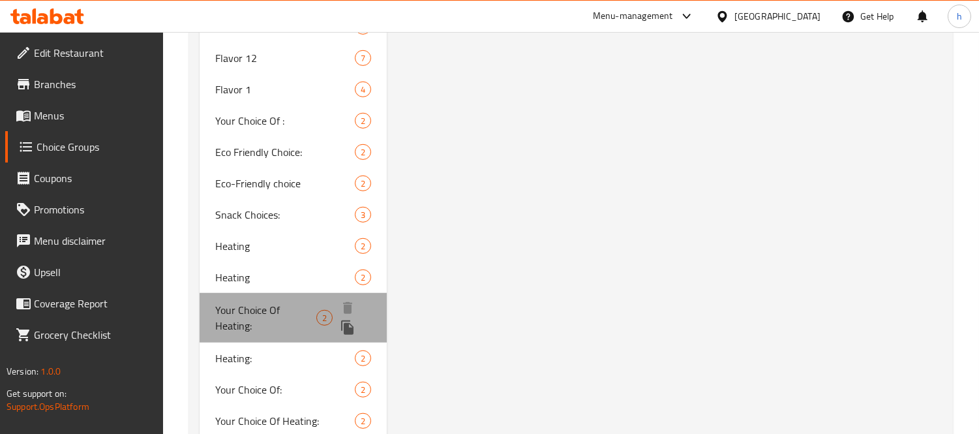
click at [245, 313] on span "Your Choice Of Heating:" at bounding box center [265, 317] width 101 height 31
click at [244, 313] on span "Your Choice Of Heating:" at bounding box center [265, 317] width 101 height 31
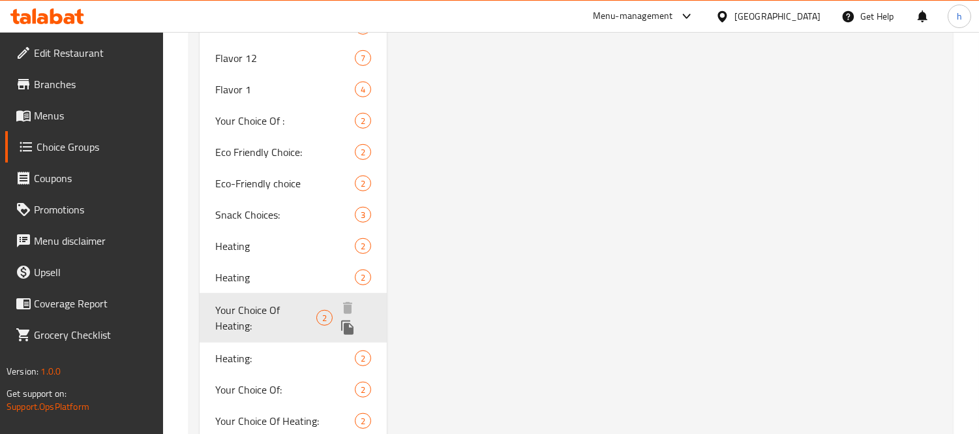
click at [243, 313] on span "Your Choice Of Heating:" at bounding box center [265, 317] width 101 height 31
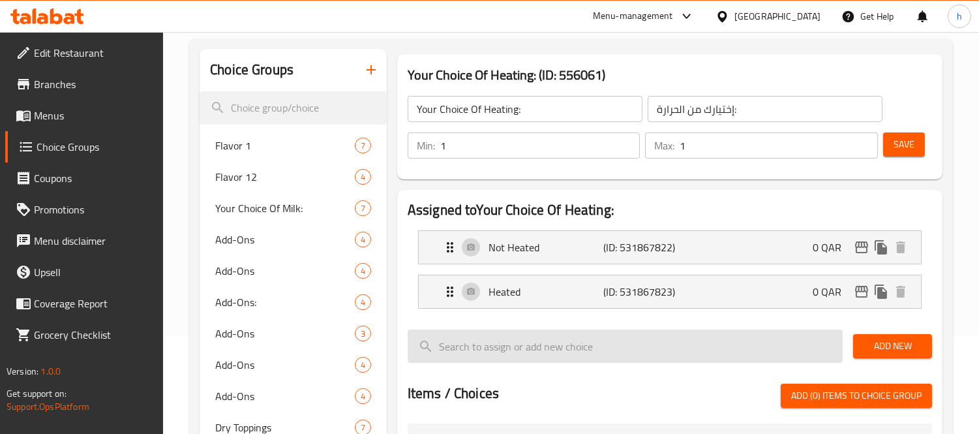
scroll to position [72, 0]
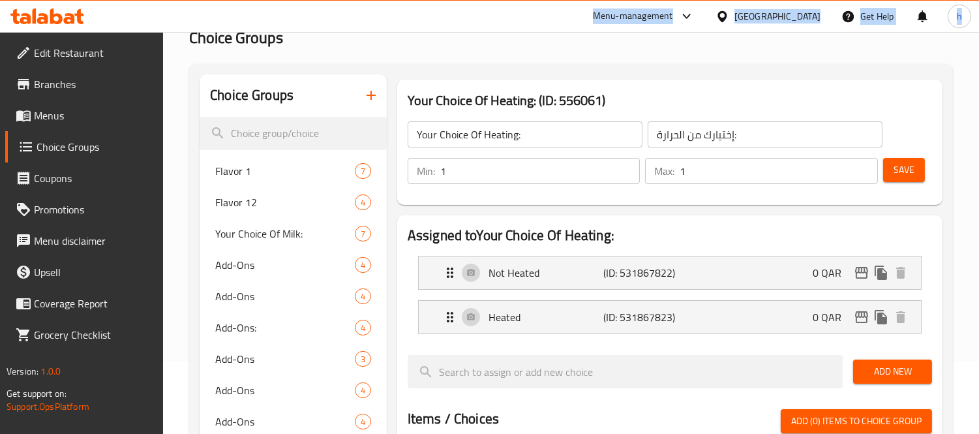
click at [47, 31] on div "Menu-management Qatar Get Help h" at bounding box center [489, 16] width 979 height 33
click at [43, 23] on icon at bounding box center [47, 16] width 74 height 16
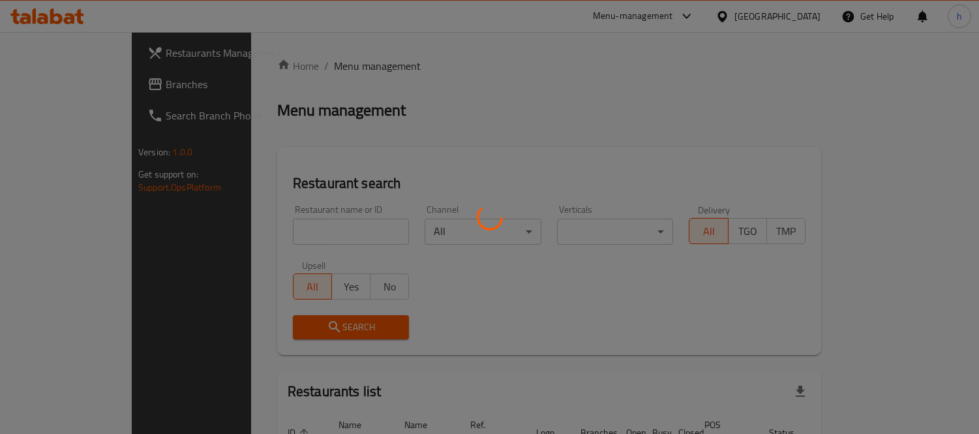
scroll to position [72, 0]
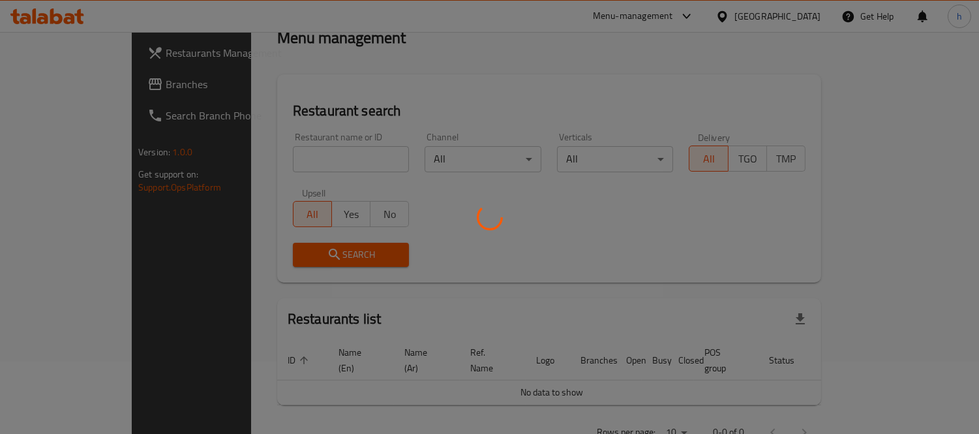
click at [89, 83] on div at bounding box center [489, 217] width 979 height 434
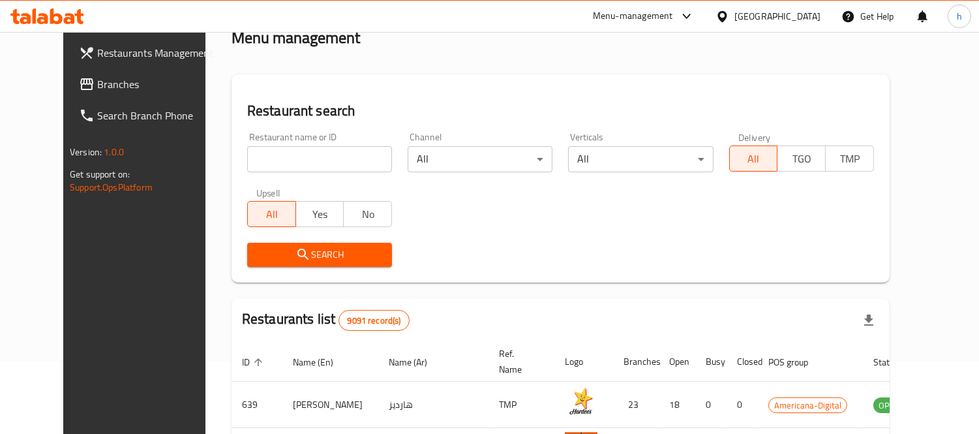
click at [97, 83] on span "Branches" at bounding box center [156, 84] width 119 height 16
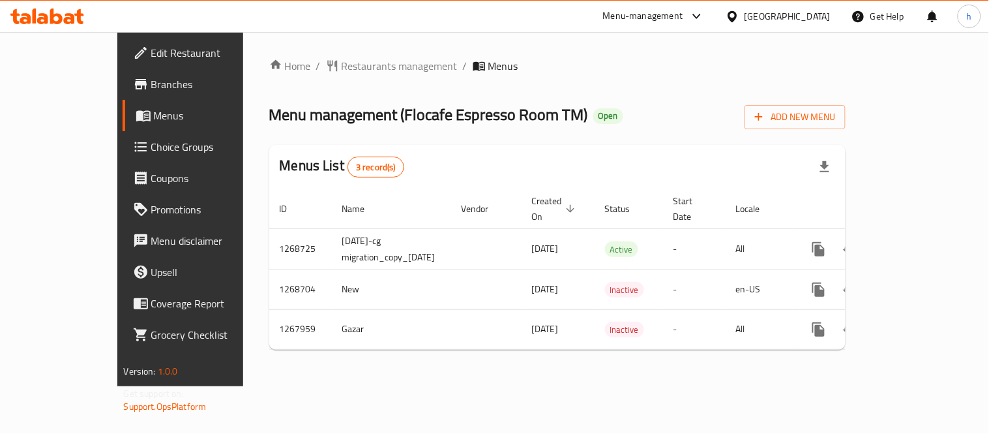
click at [151, 139] on span "Choice Groups" at bounding box center [211, 147] width 121 height 16
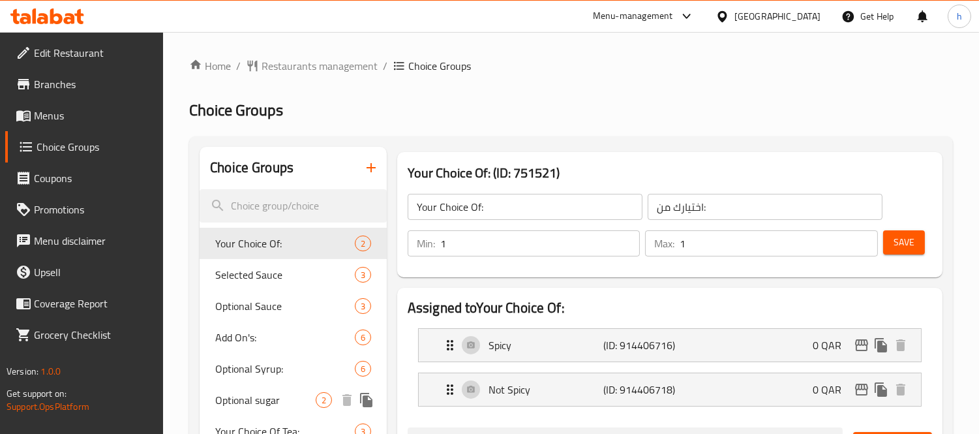
click at [250, 401] on span "Optional sugar" at bounding box center [265, 400] width 100 height 16
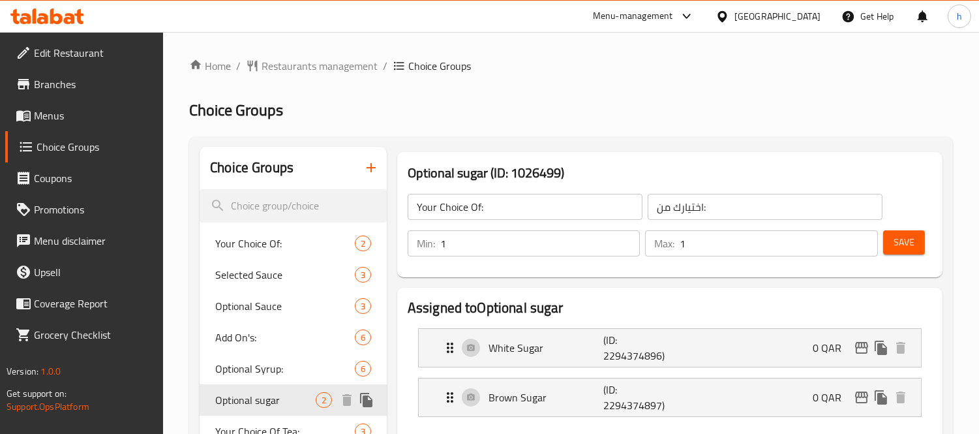
type input "Optional sugar"
type input "سكر اختياري"
type input "0"
click at [250, 400] on span "Optional sugar" at bounding box center [265, 400] width 100 height 16
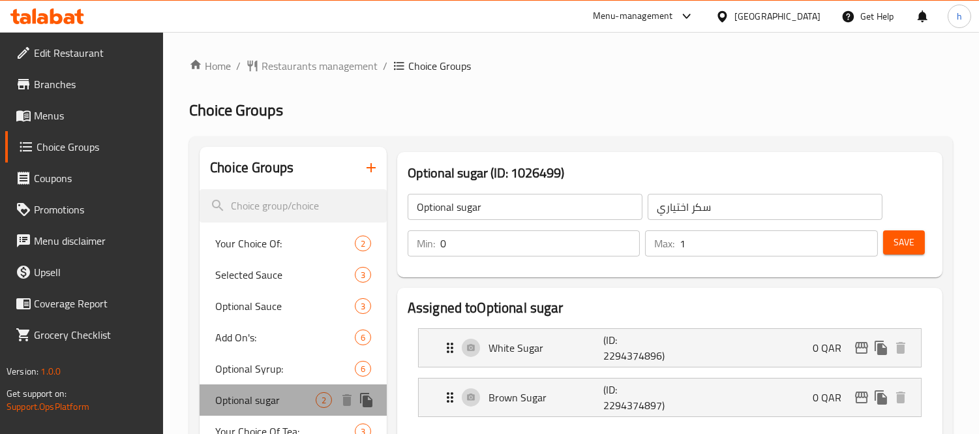
click at [250, 400] on span "Optional sugar" at bounding box center [265, 400] width 100 height 16
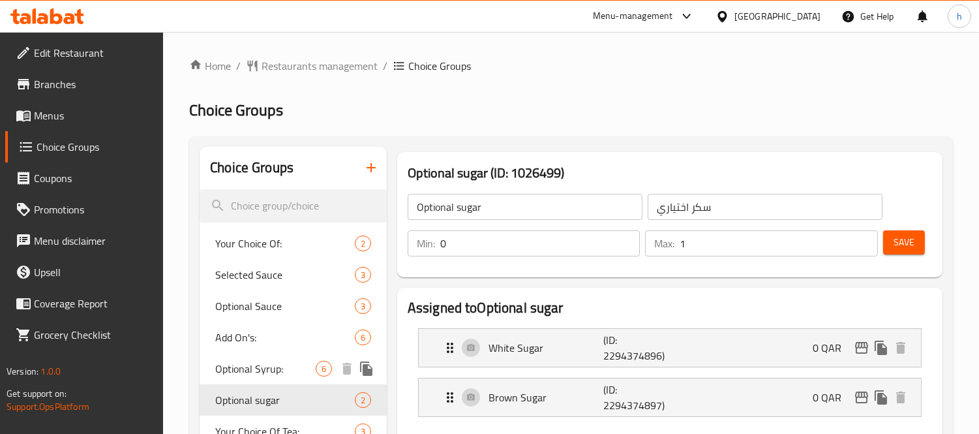
scroll to position [72, 0]
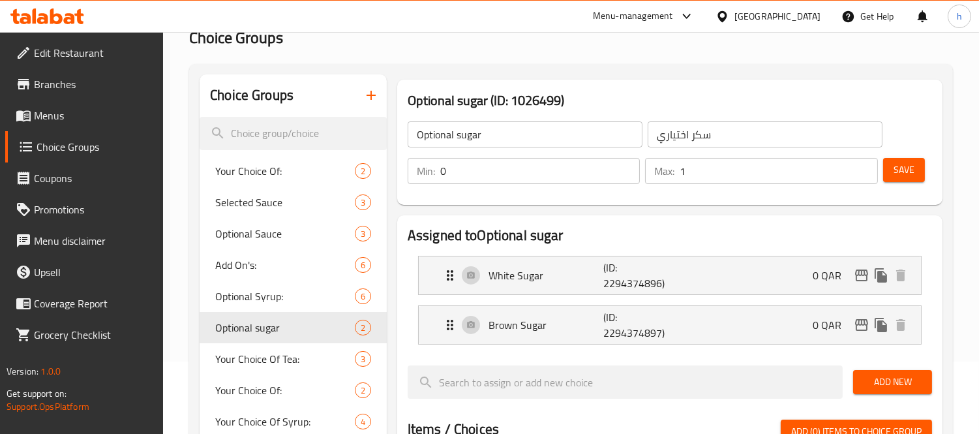
click at [44, 3] on div at bounding box center [47, 16] width 95 height 26
click at [49, 14] on icon at bounding box center [47, 16] width 74 height 16
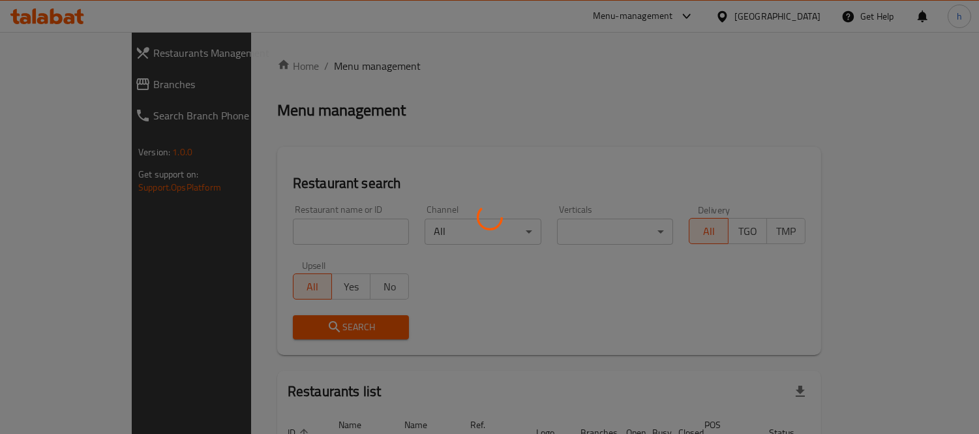
click at [80, 92] on div at bounding box center [489, 217] width 979 height 434
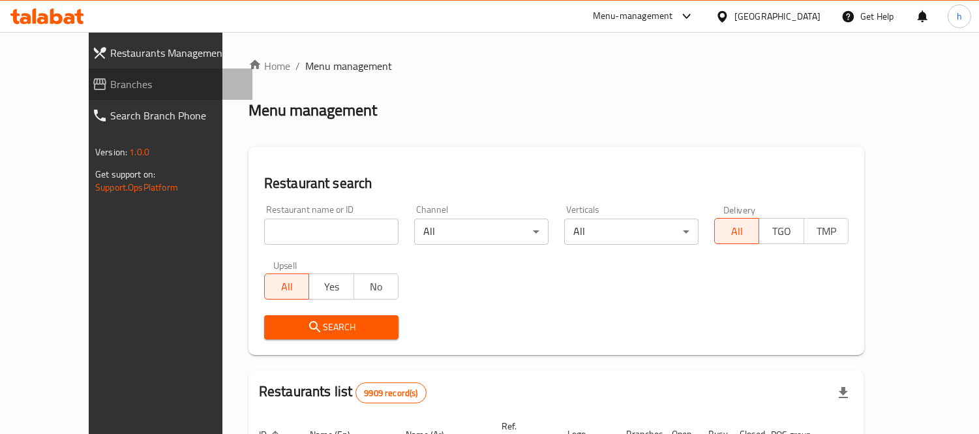
click at [110, 83] on span "Branches" at bounding box center [176, 84] width 132 height 16
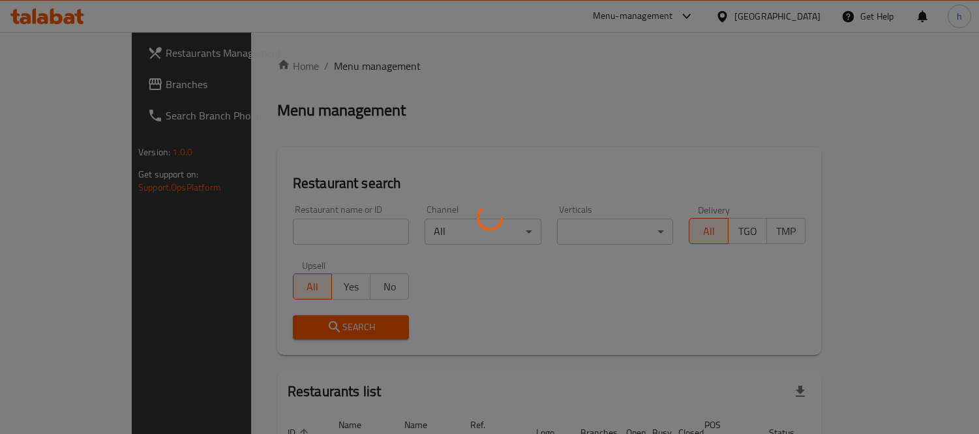
scroll to position [72, 0]
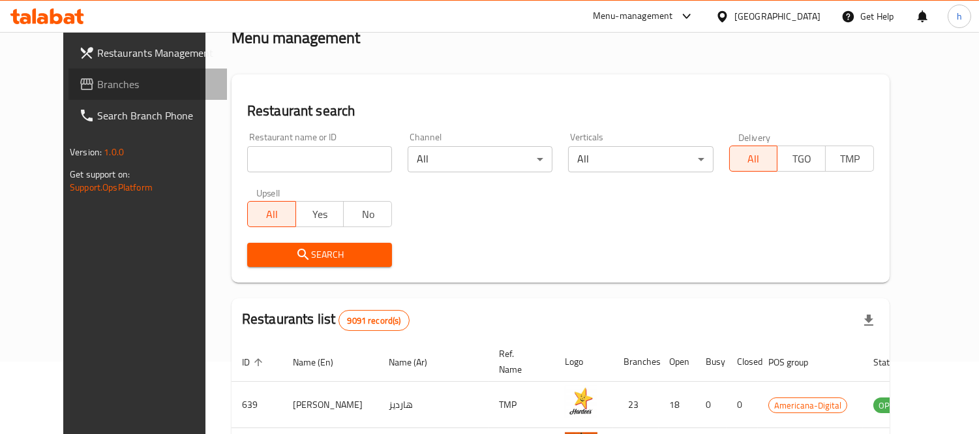
click at [97, 85] on span "Branches" at bounding box center [156, 84] width 119 height 16
